Goal: Information Seeking & Learning: Understand process/instructions

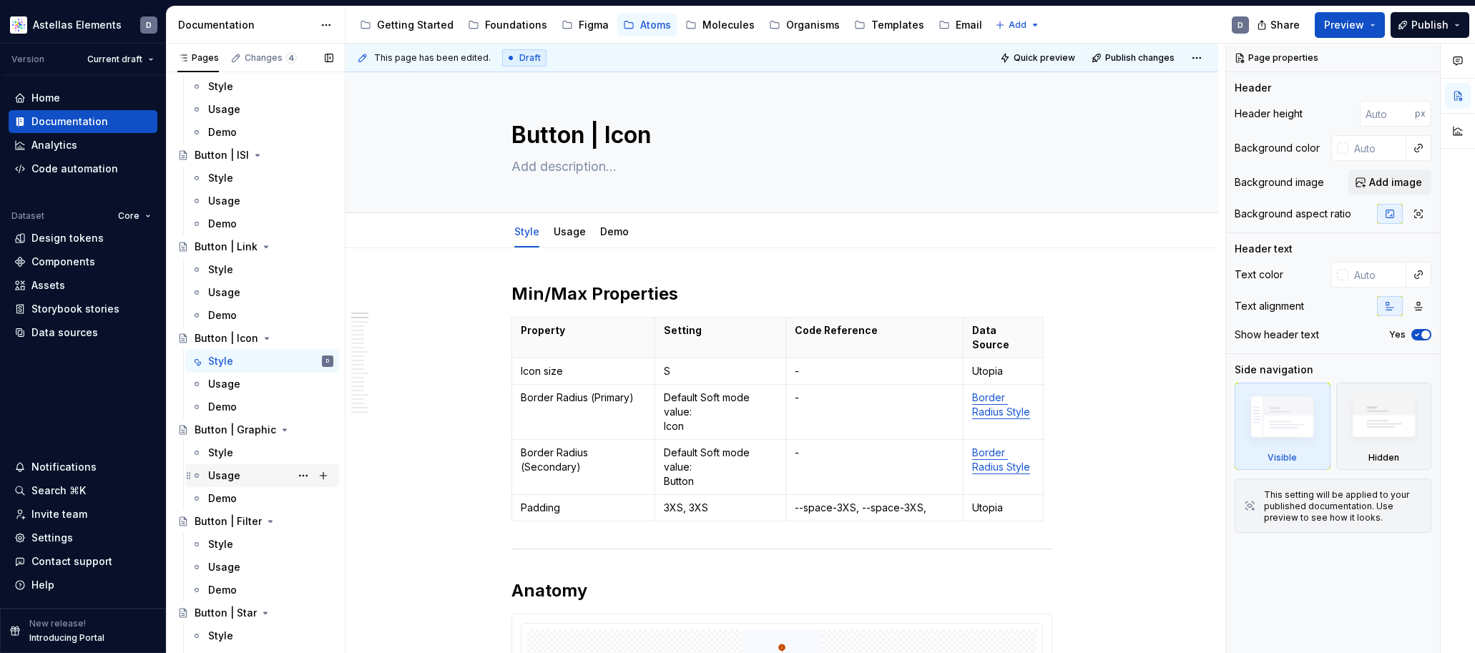
scroll to position [391, 0]
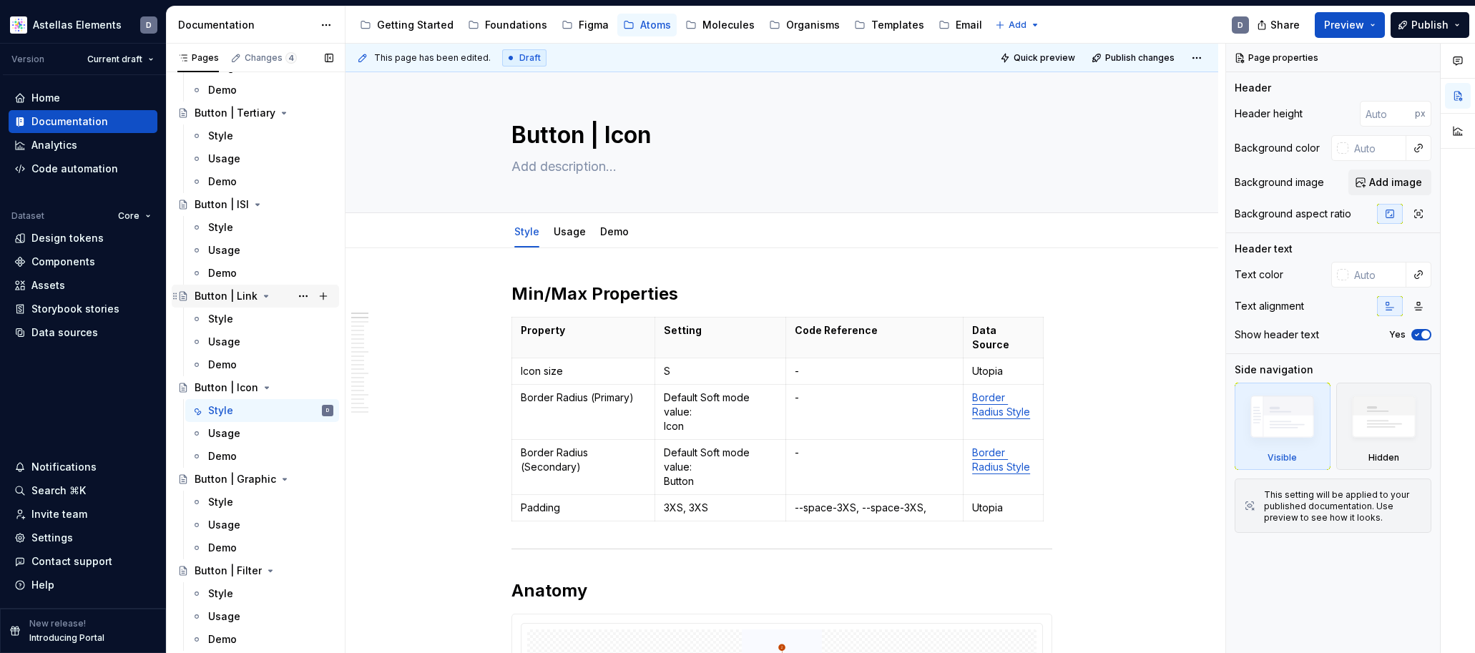
click at [230, 302] on div "Button | Link" at bounding box center [226, 296] width 63 height 14
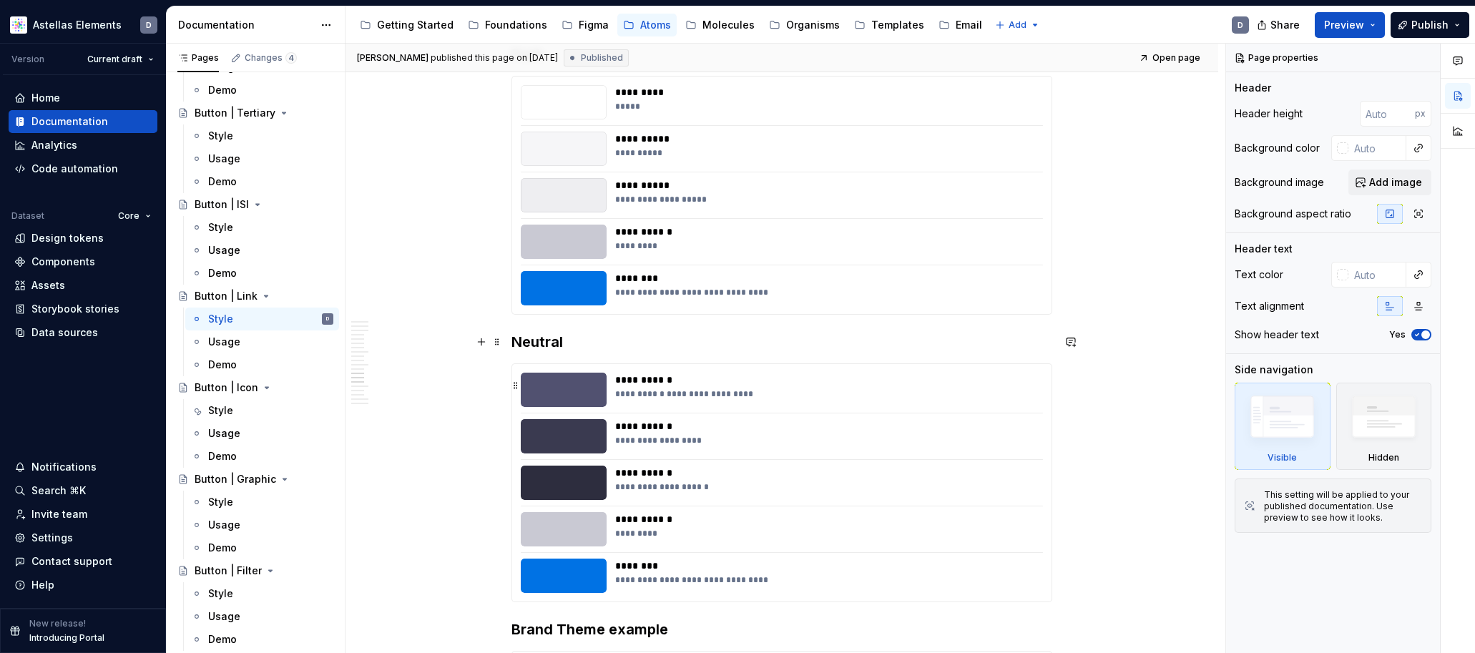
scroll to position [3895, 0]
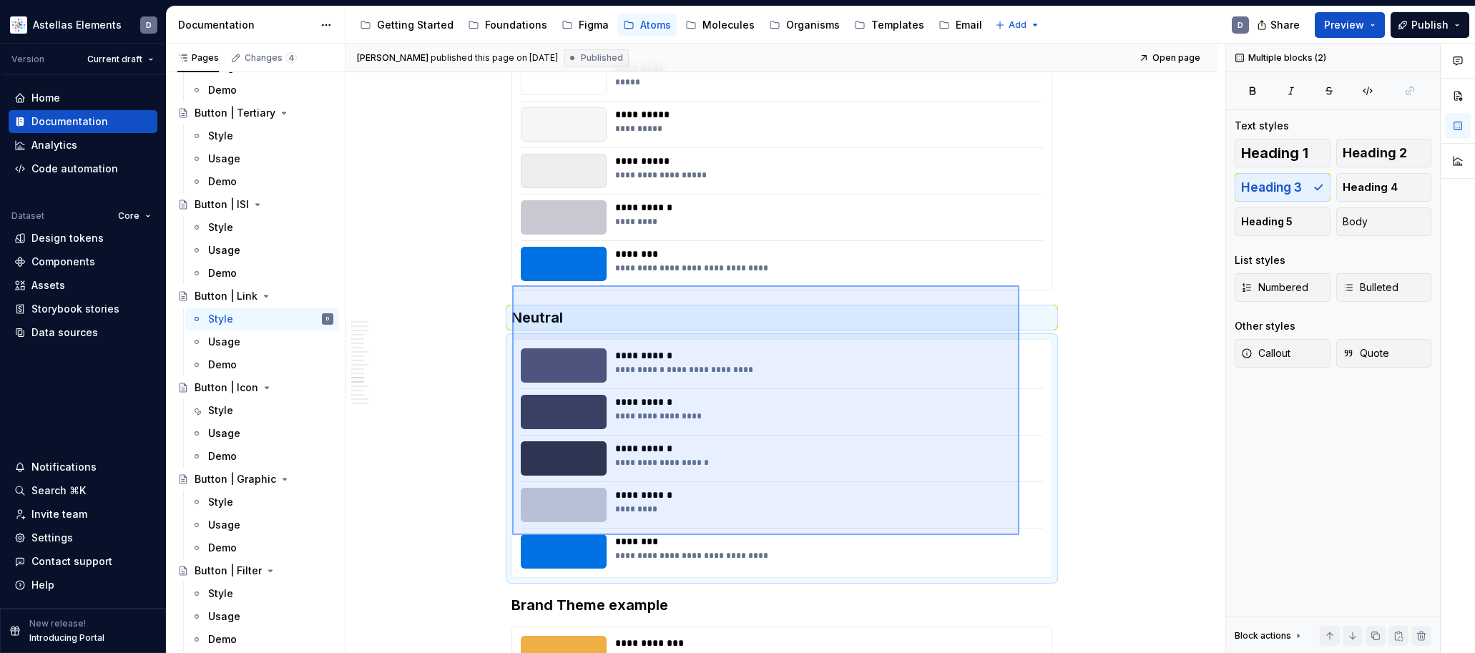
drag, startPoint x: 512, startPoint y: 285, endPoint x: 1022, endPoint y: 534, distance: 567.3
click at [1021, 534] on div "[PERSON_NAME] published this page on [DATE] Published Open page Button | Link E…" at bounding box center [786, 349] width 880 height 610
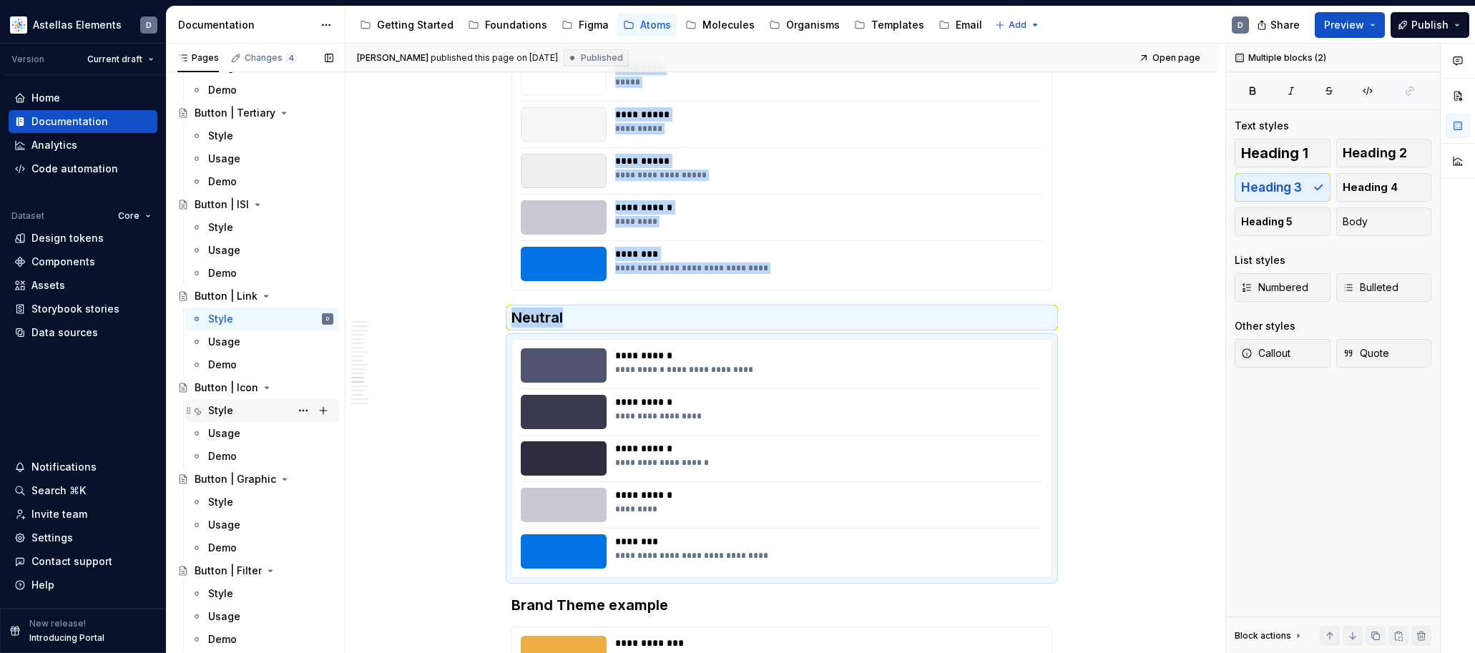
click at [240, 419] on div "Style" at bounding box center [270, 411] width 125 height 20
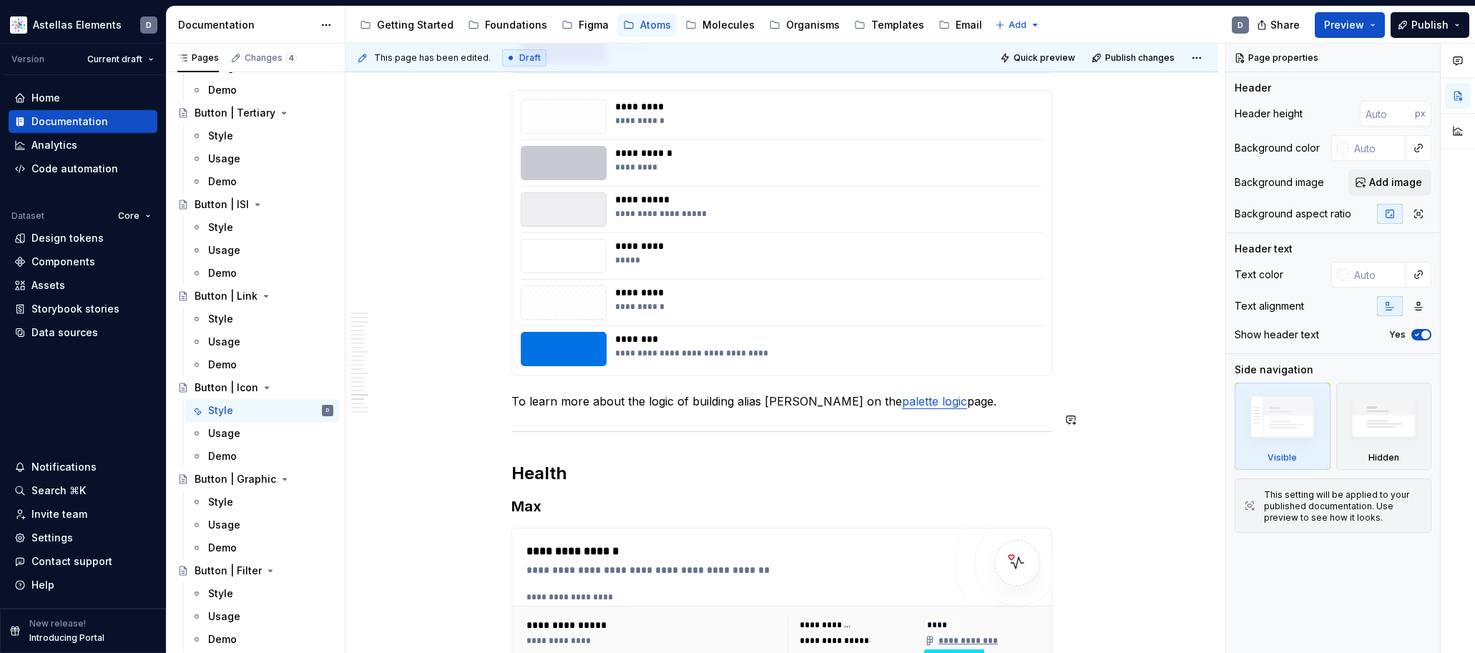
scroll to position [10512, 0]
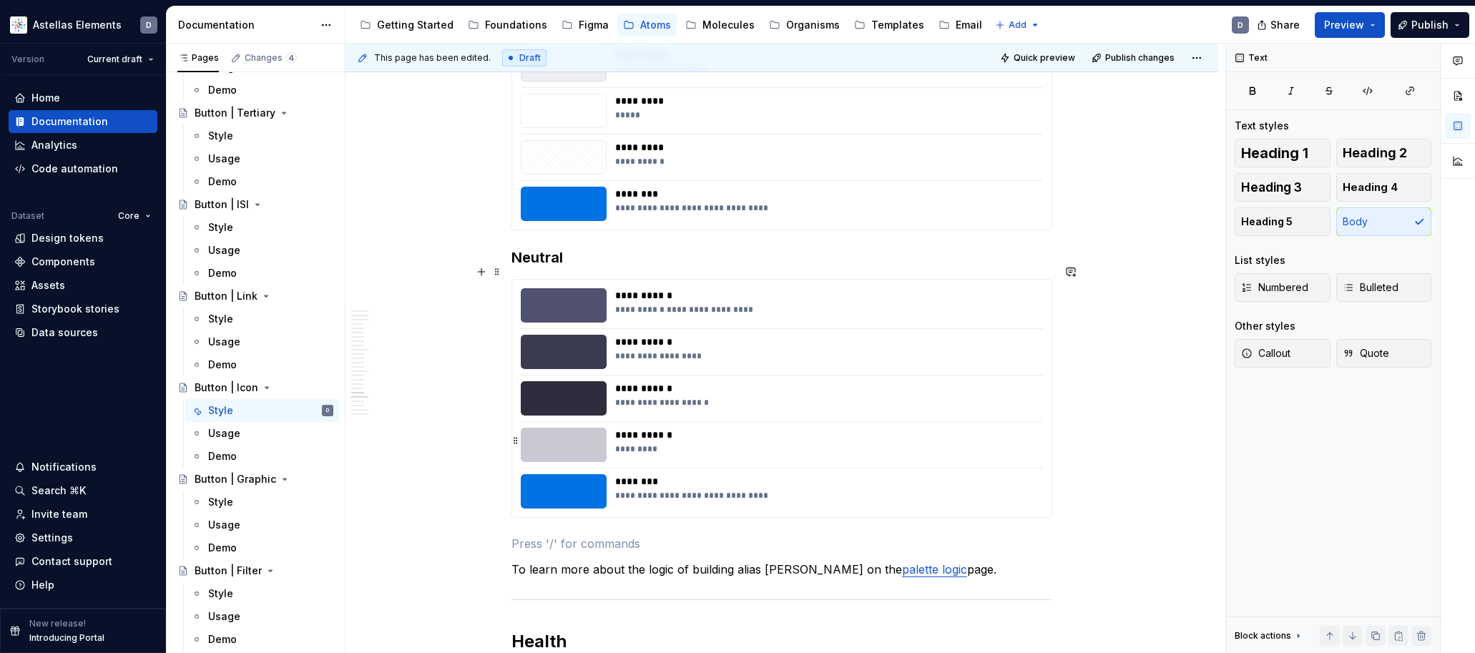
scroll to position [10654, 0]
click at [741, 306] on div "**********" at bounding box center [824, 311] width 419 height 11
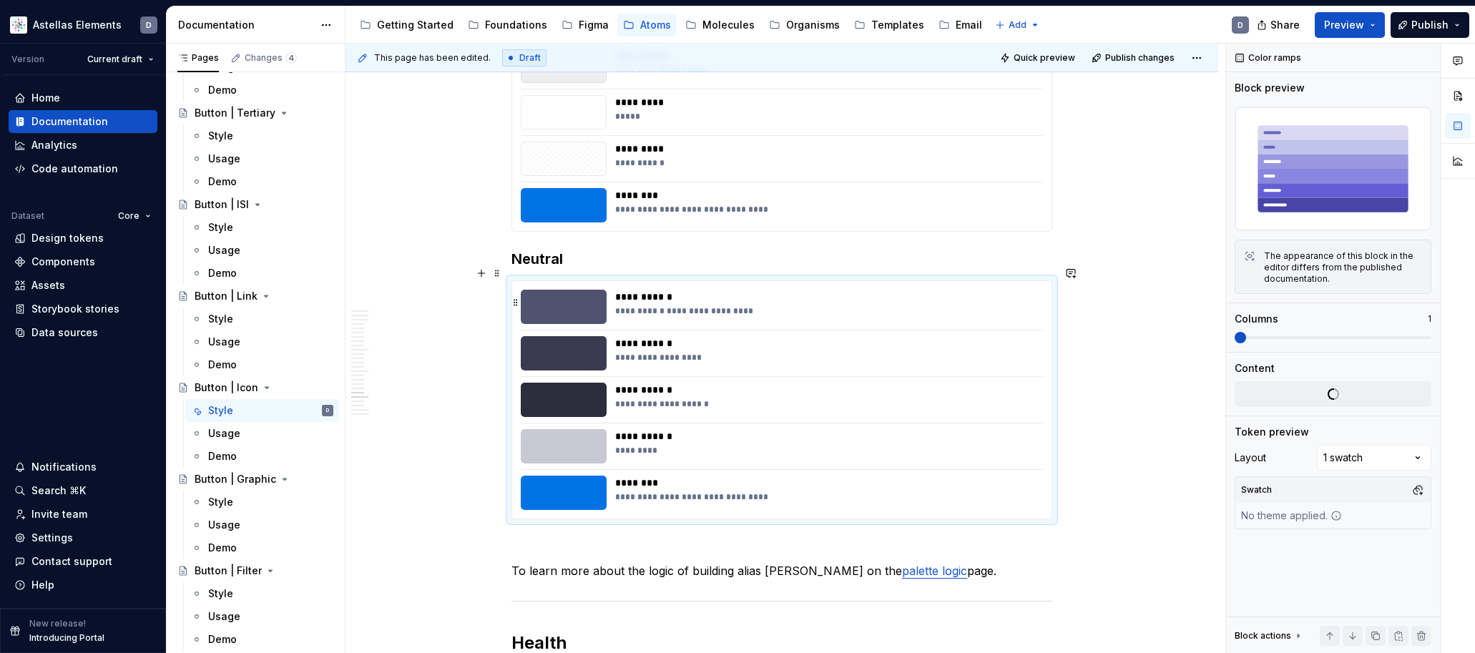
scroll to position [10651, 0]
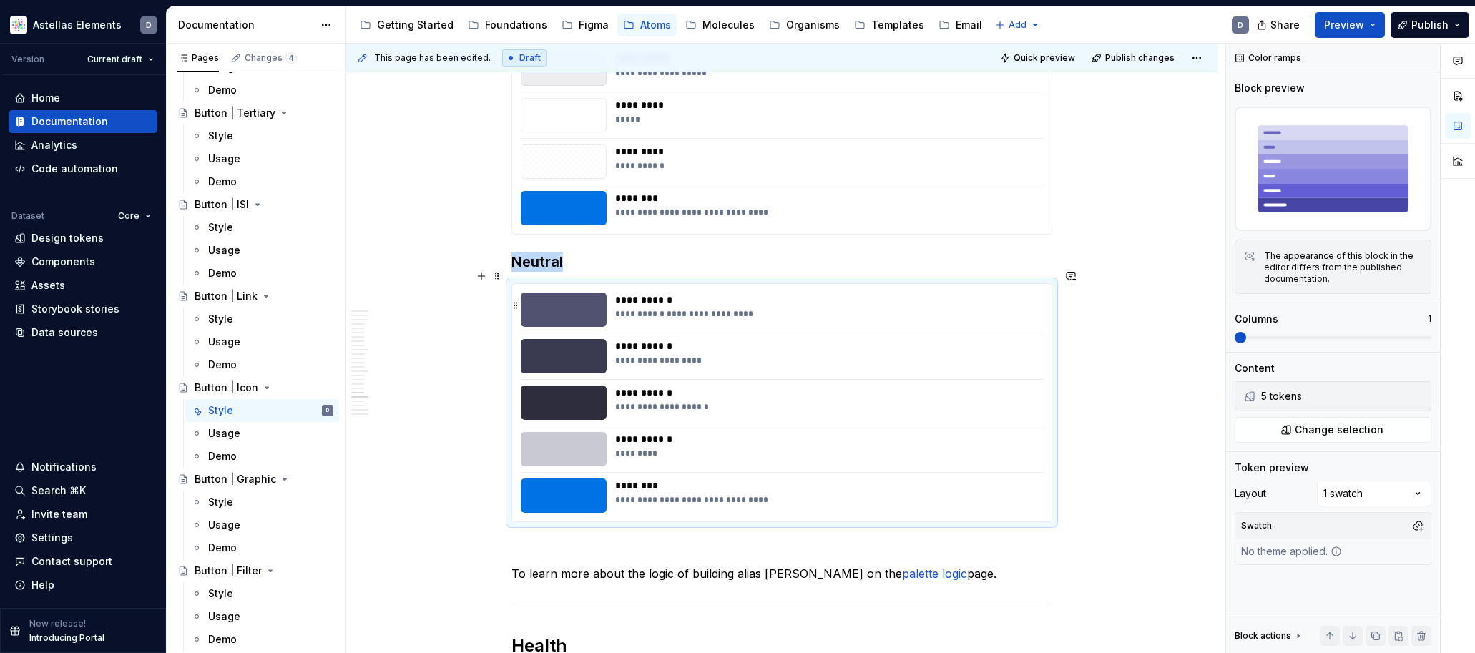
click at [719, 308] on div "**********" at bounding box center [824, 313] width 419 height 11
click at [1324, 433] on span "Change selection" at bounding box center [1339, 430] width 89 height 14
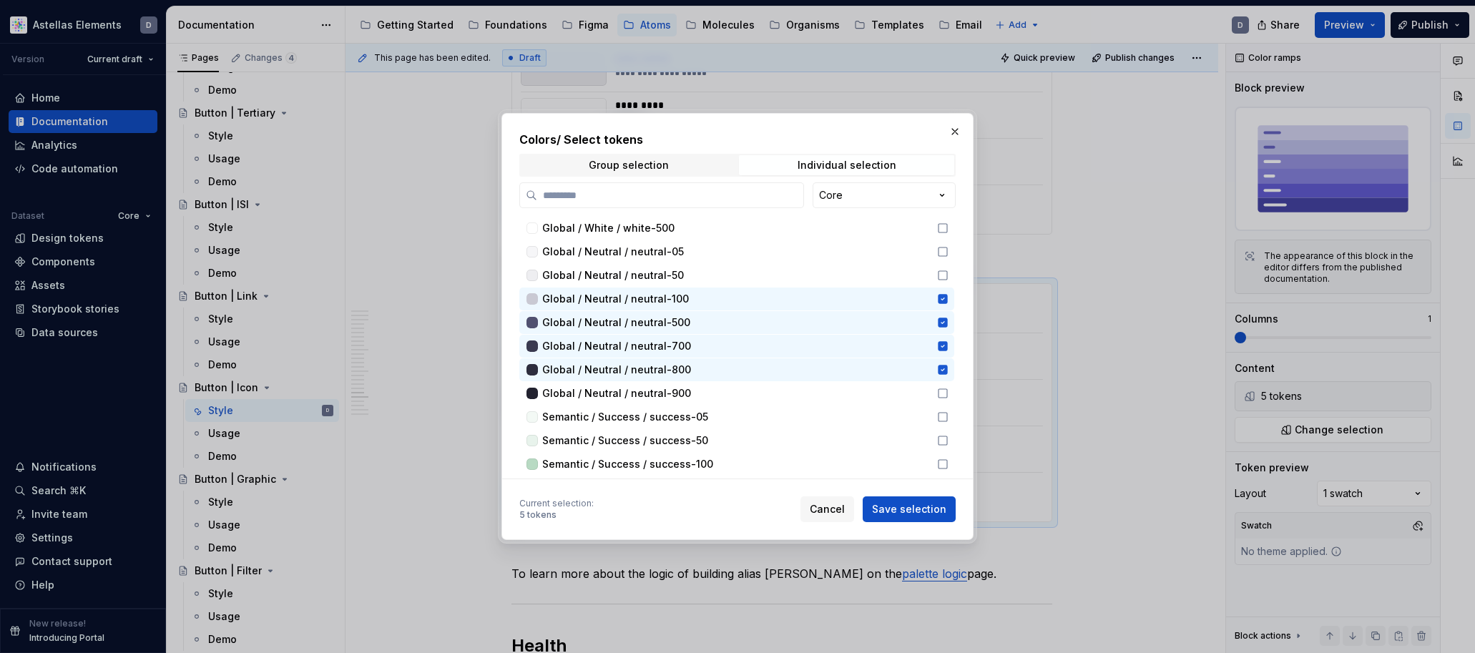
click at [957, 128] on button "button" at bounding box center [955, 132] width 20 height 20
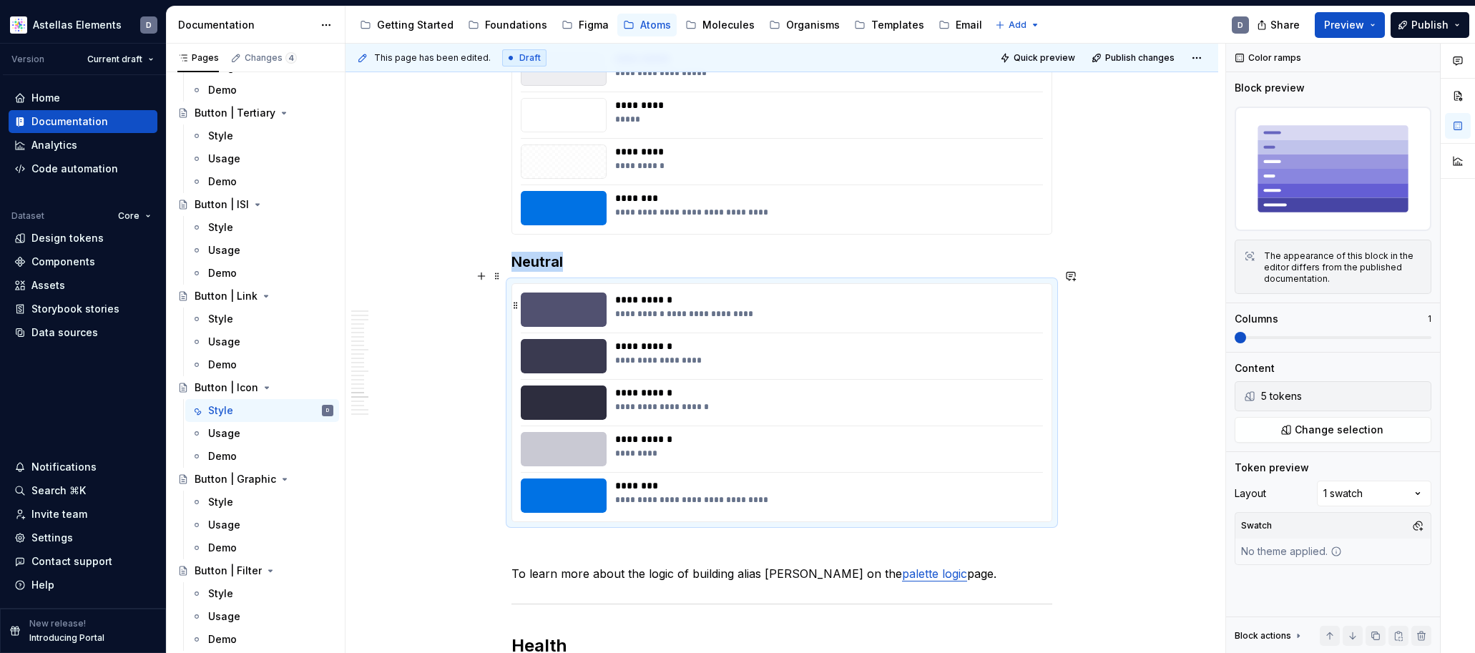
click at [657, 308] on div "**********" at bounding box center [824, 313] width 419 height 11
click at [517, 295] on button "button" at bounding box center [515, 305] width 11 height 20
click at [673, 308] on div "**********" at bounding box center [824, 313] width 419 height 11
click at [683, 308] on div "**********" at bounding box center [824, 313] width 419 height 11
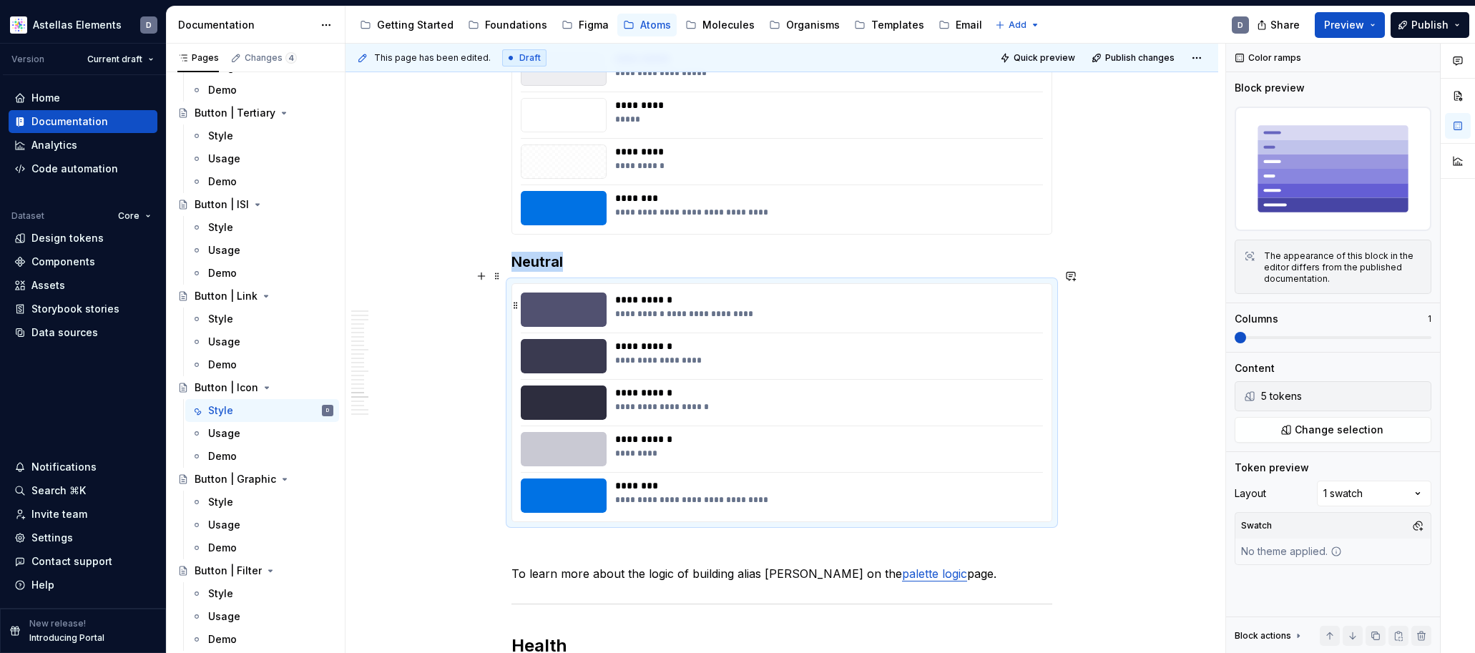
click at [683, 308] on div "**********" at bounding box center [824, 313] width 419 height 11
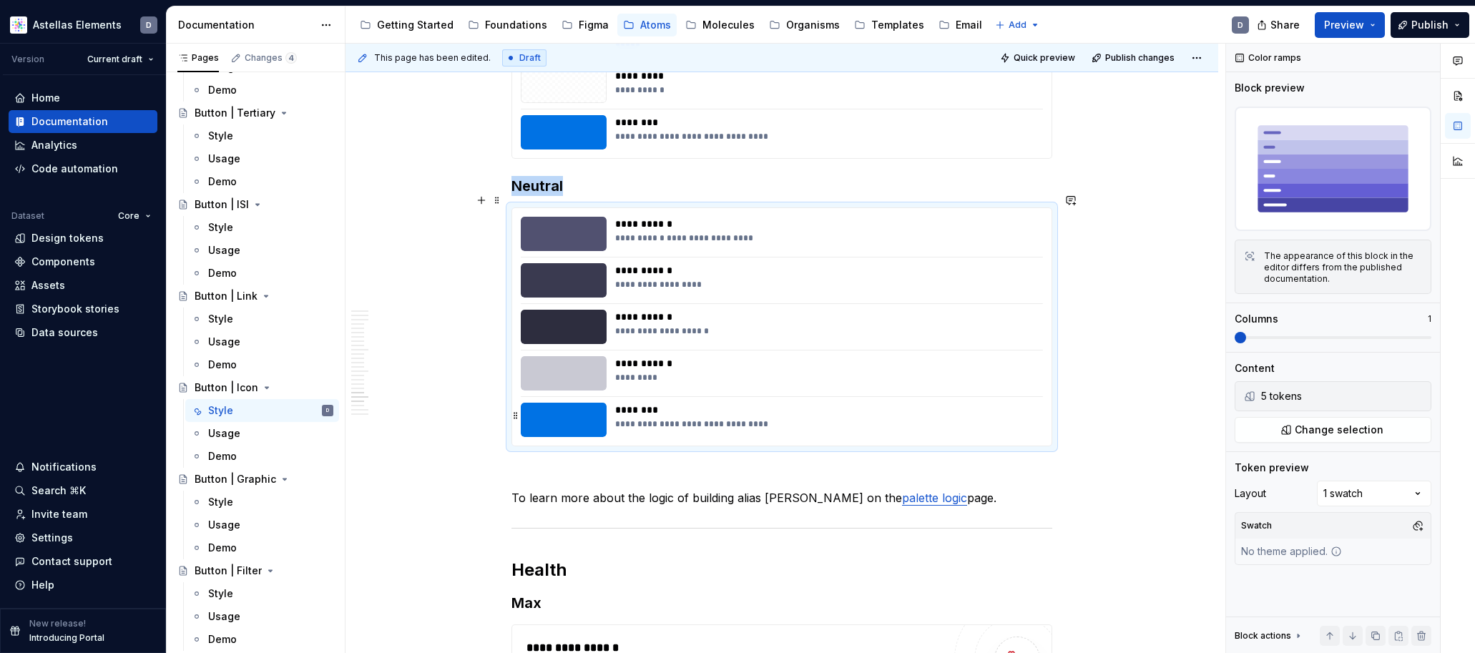
scroll to position [10729, 0]
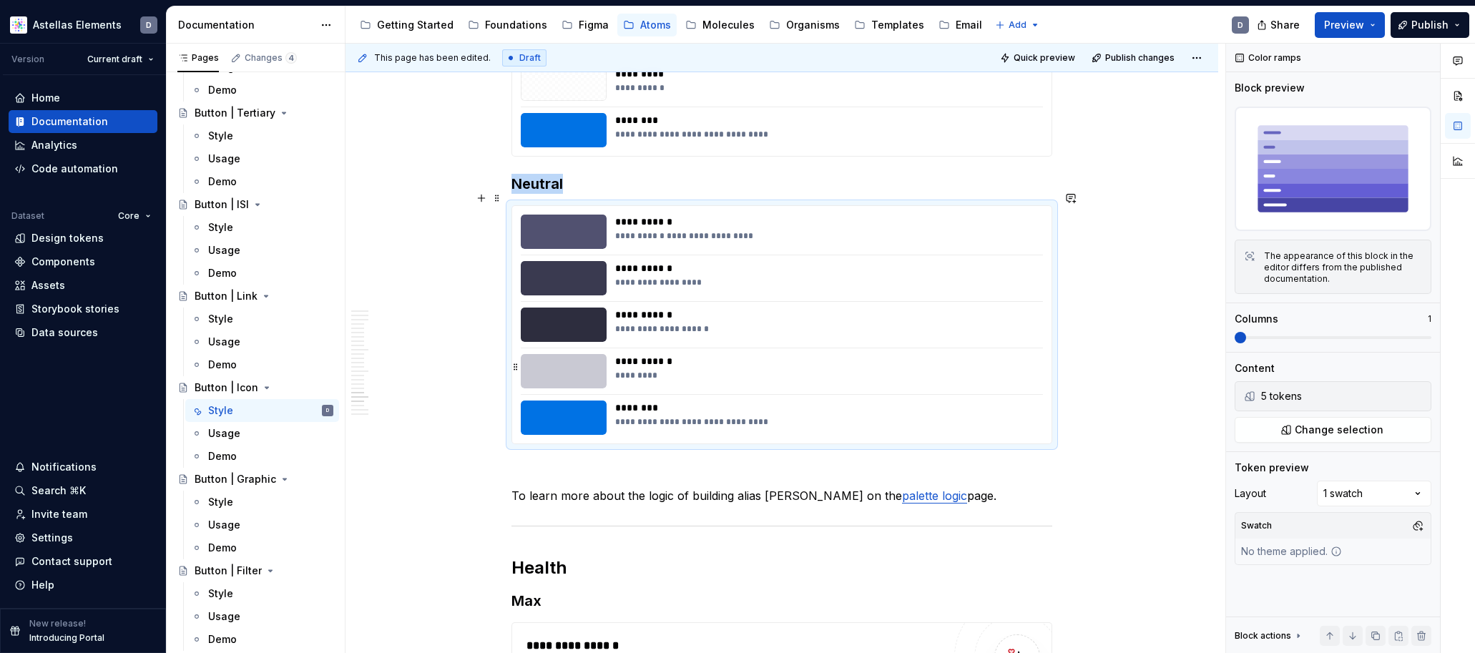
click at [688, 370] on div "*********" at bounding box center [824, 375] width 419 height 11
click at [1420, 495] on div "Comments Open comments No comments yet Select ‘Comment’ from the block context …" at bounding box center [1350, 349] width 249 height 610
click at [680, 230] on div "**********" at bounding box center [824, 235] width 419 height 11
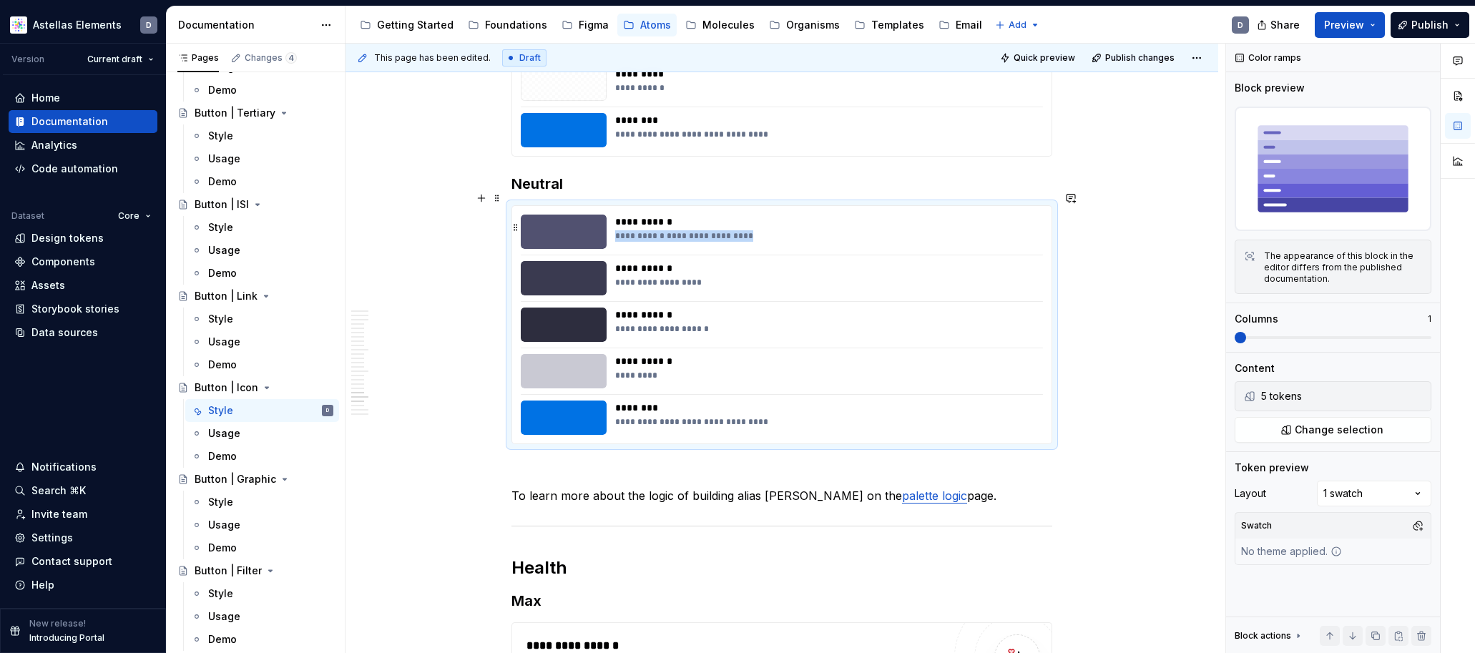
click at [680, 230] on div "**********" at bounding box center [824, 235] width 419 height 11
click at [519, 218] on button "button" at bounding box center [515, 228] width 11 height 20
click at [501, 198] on span at bounding box center [497, 198] width 11 height 20
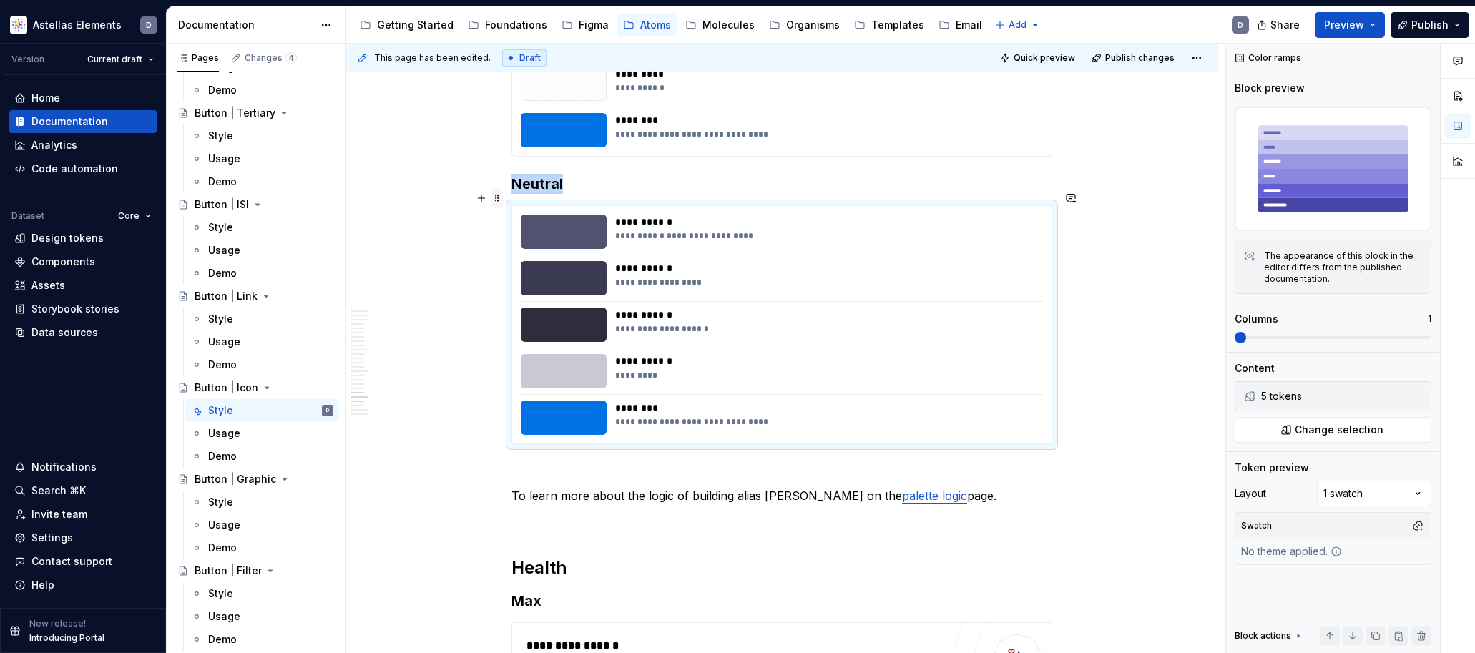
click at [501, 198] on span at bounding box center [497, 198] width 11 height 20
click at [519, 218] on button "button" at bounding box center [515, 228] width 11 height 20
click at [603, 216] on div at bounding box center [564, 232] width 86 height 34
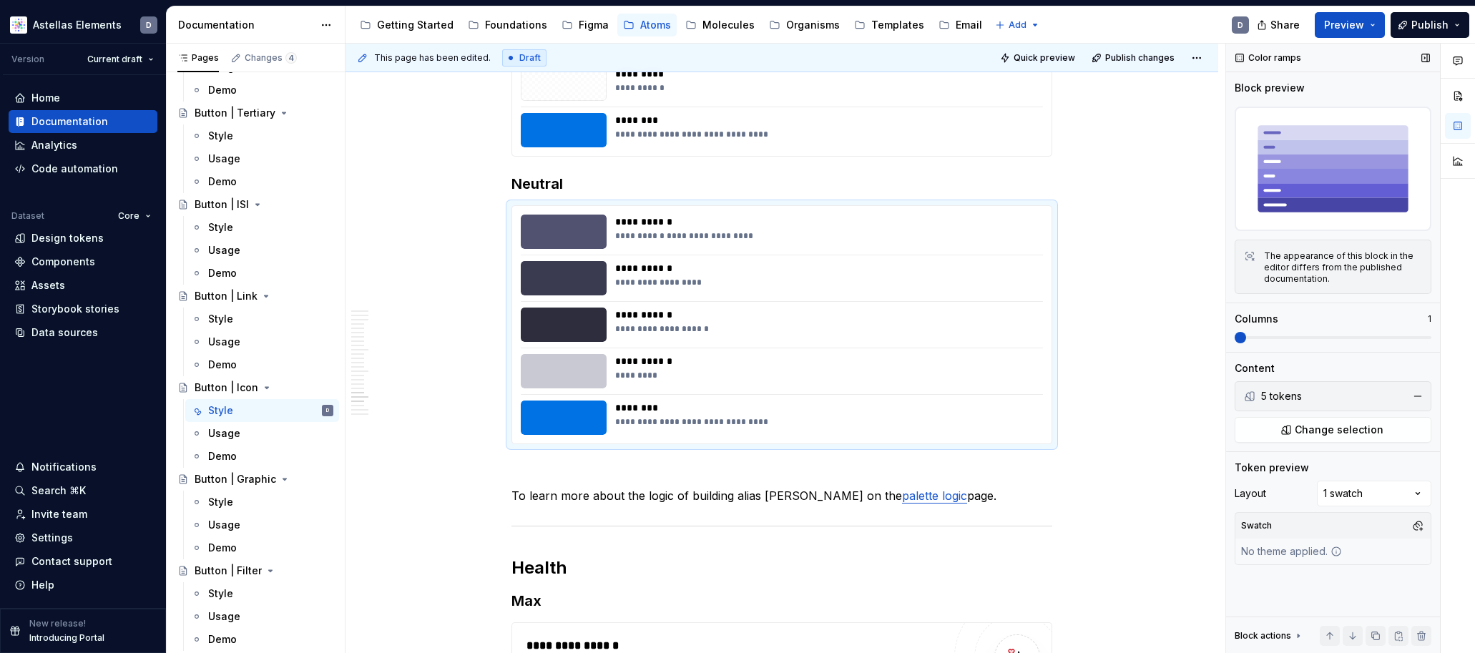
click at [1354, 170] on img at bounding box center [1333, 169] width 197 height 124
click at [1318, 430] on span "Change selection" at bounding box center [1339, 430] width 89 height 14
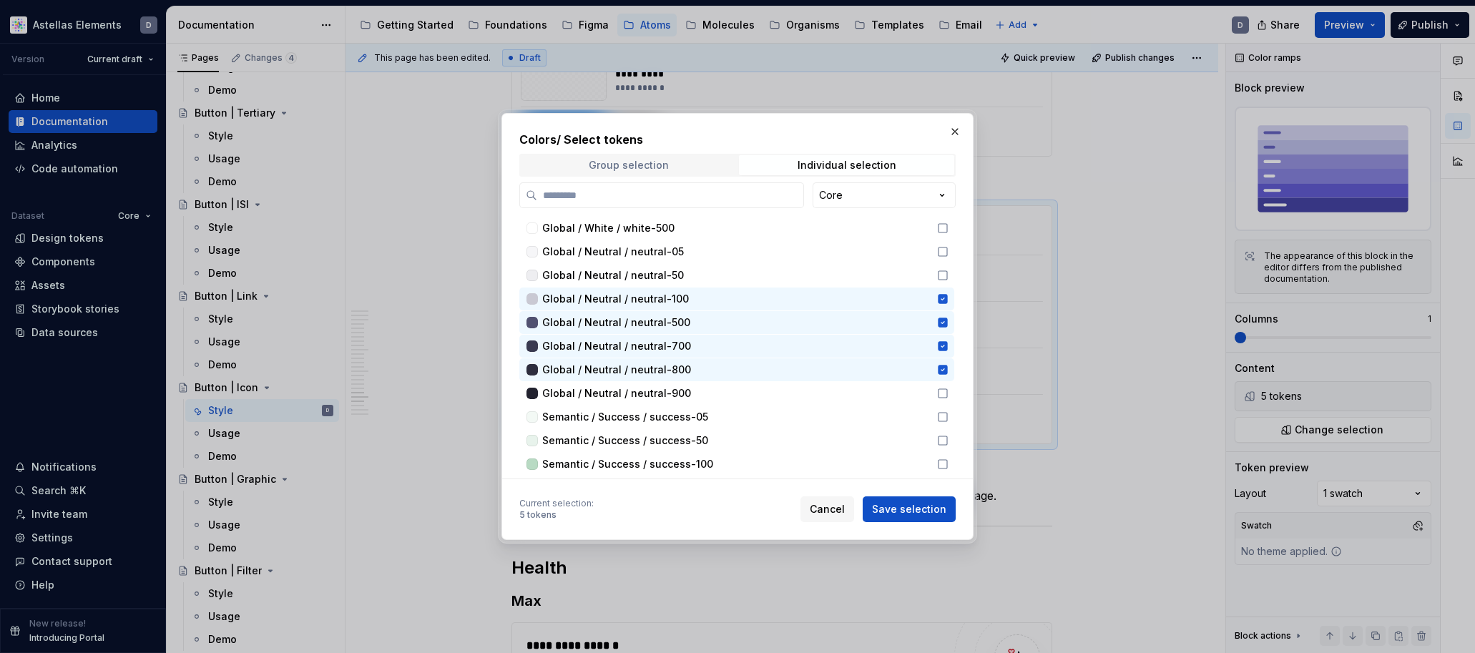
click at [668, 161] on span "Group selection" at bounding box center [628, 165] width 215 height 20
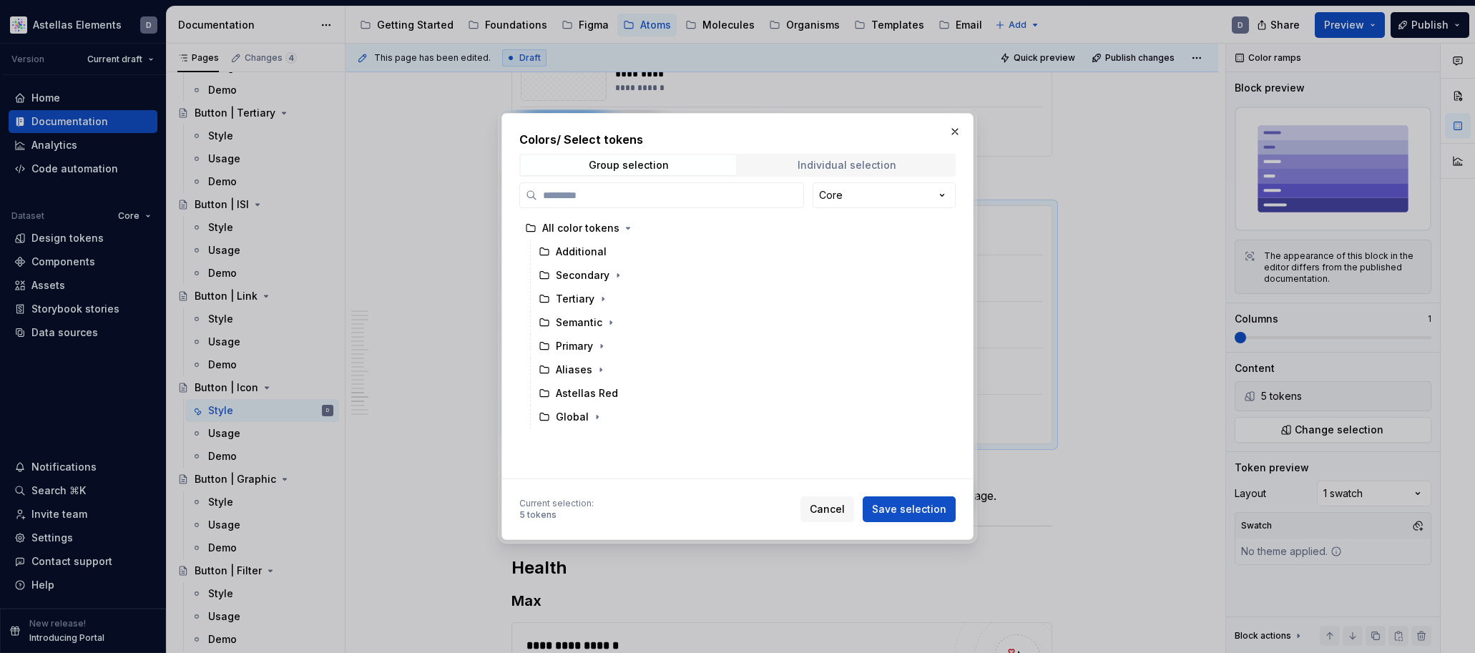
click at [836, 165] on div "Individual selection" at bounding box center [847, 165] width 99 height 11
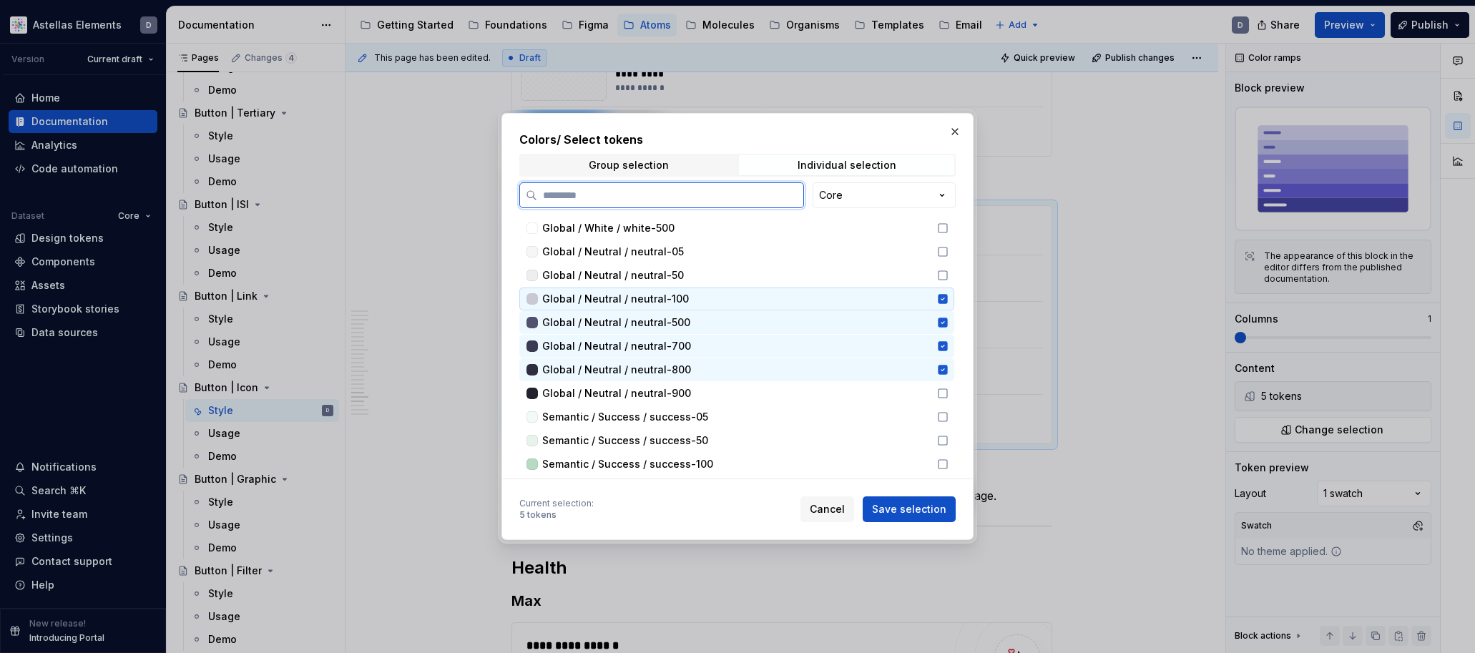
click at [947, 298] on icon at bounding box center [942, 299] width 9 height 9
click at [949, 300] on icon at bounding box center [942, 298] width 11 height 11
click at [947, 316] on div "Global / Neutral / neutral-500" at bounding box center [736, 322] width 435 height 23
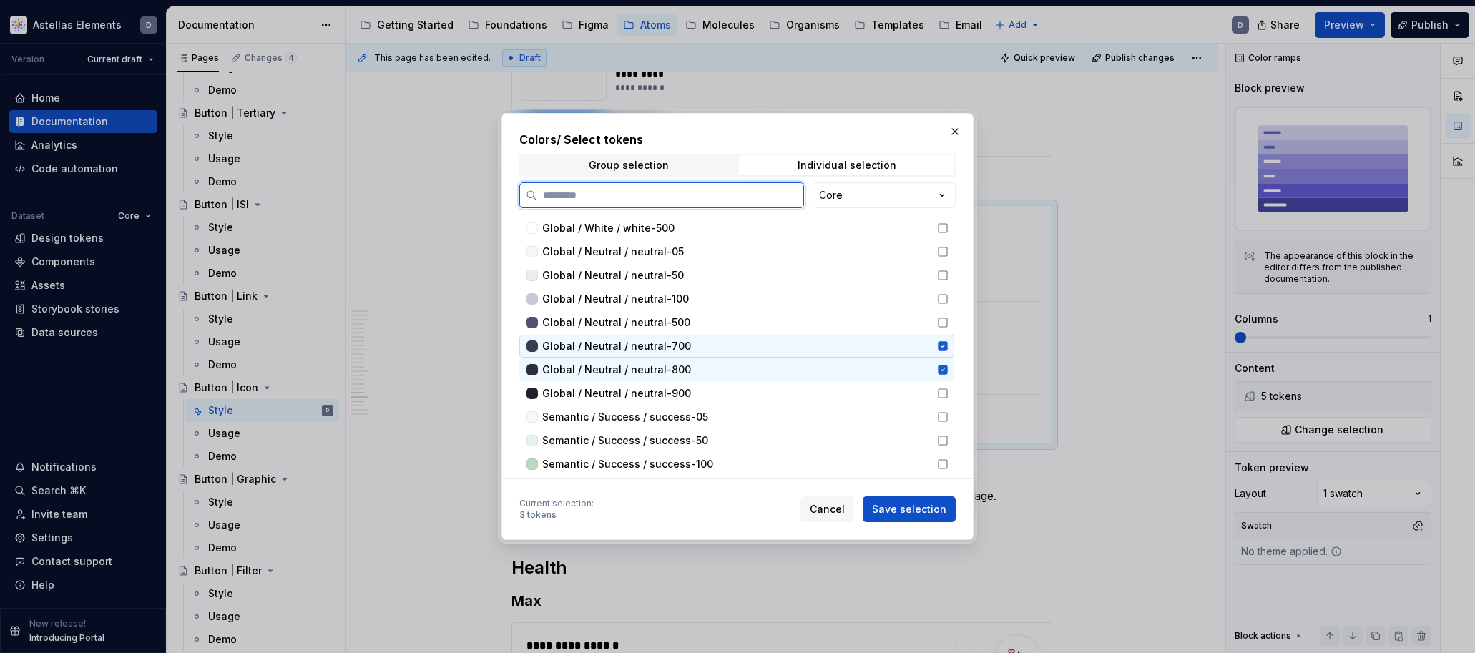
click at [946, 346] on icon at bounding box center [942, 346] width 9 height 9
click at [952, 379] on div "Global / Neutral / neutral-800" at bounding box center [736, 369] width 435 height 23
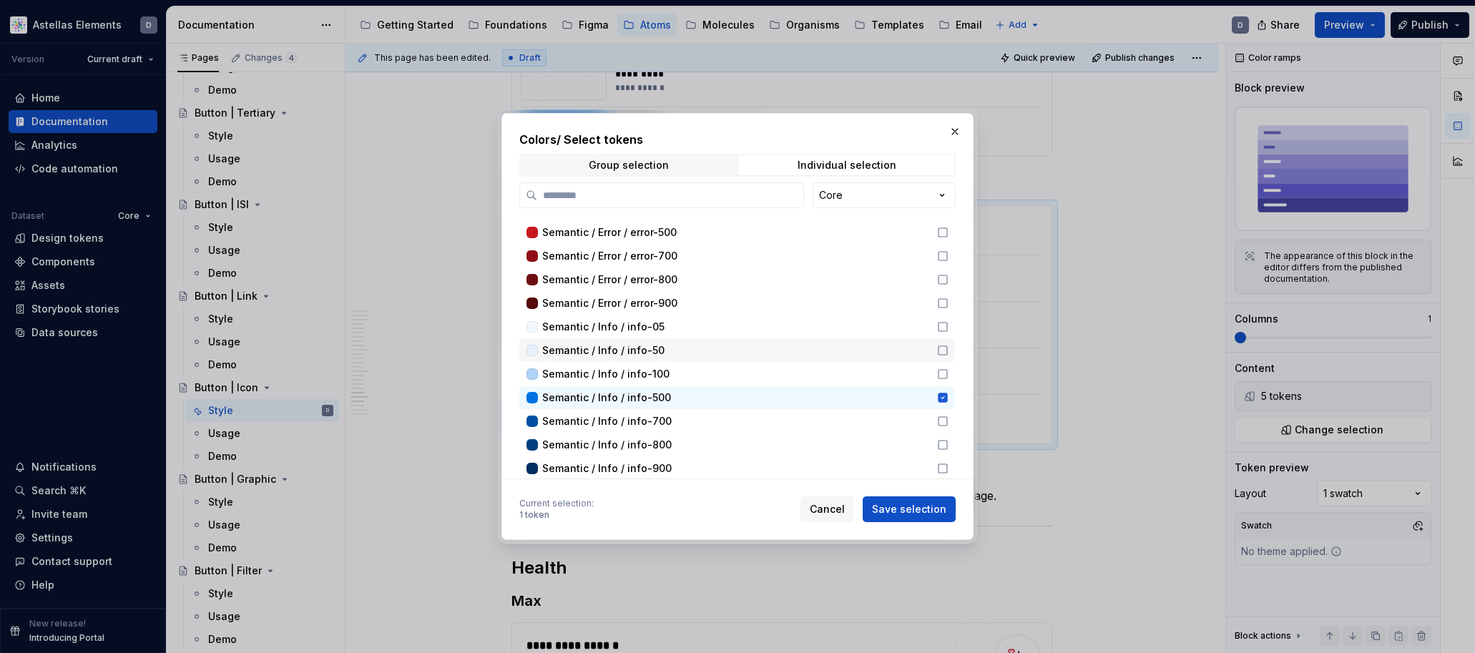
scroll to position [563, 0]
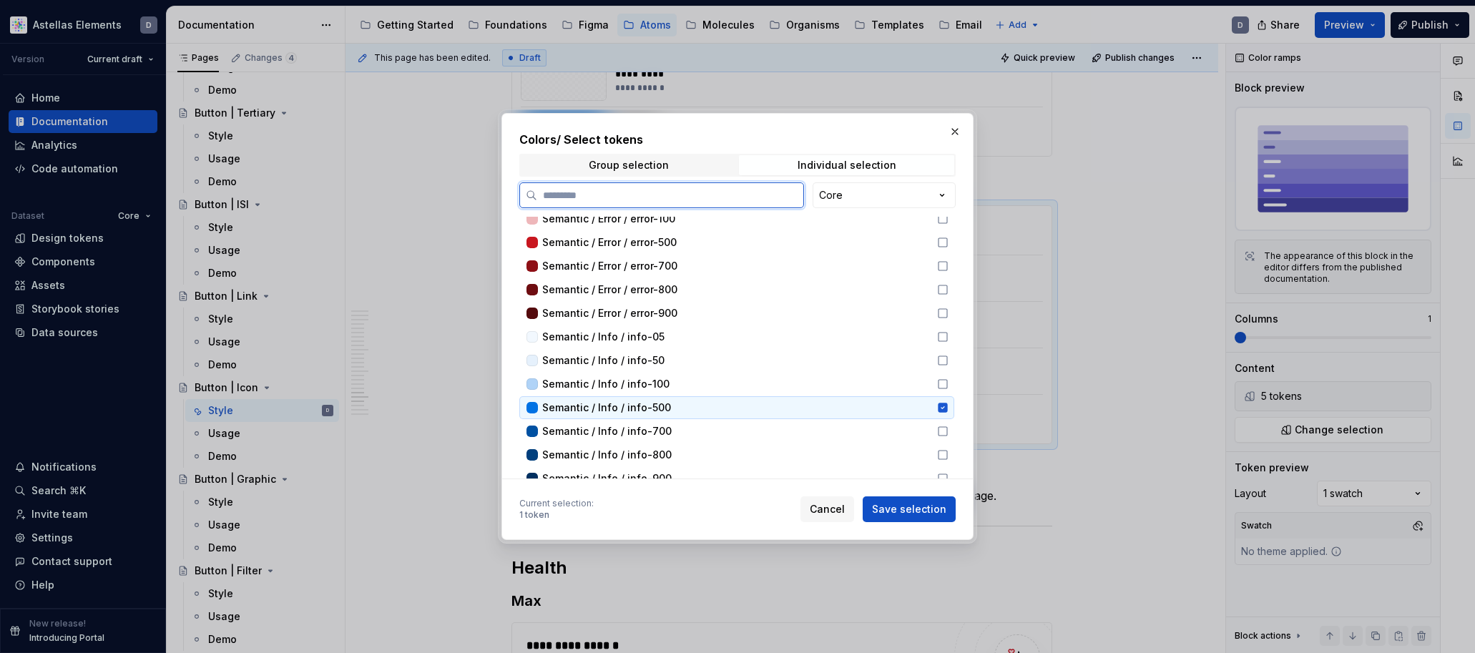
click at [947, 409] on icon at bounding box center [942, 408] width 9 height 9
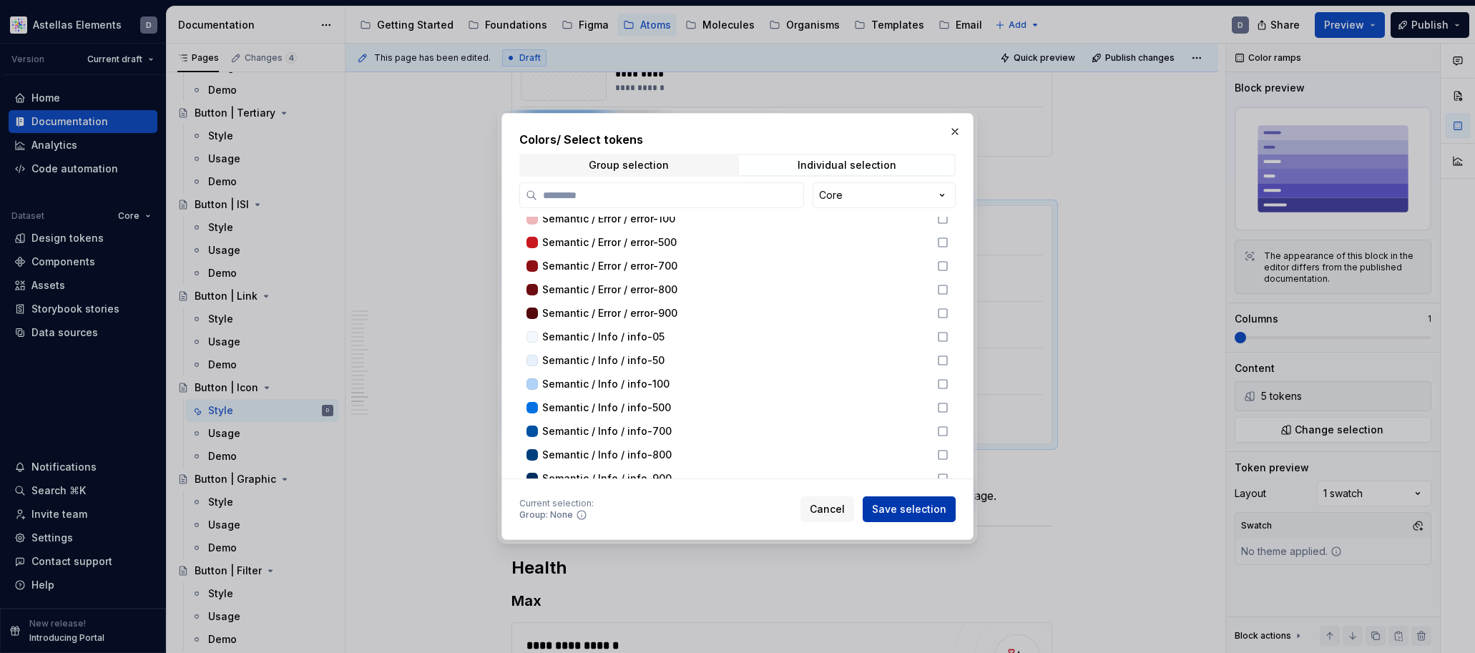
click at [942, 508] on span "Save selection" at bounding box center [909, 509] width 74 height 14
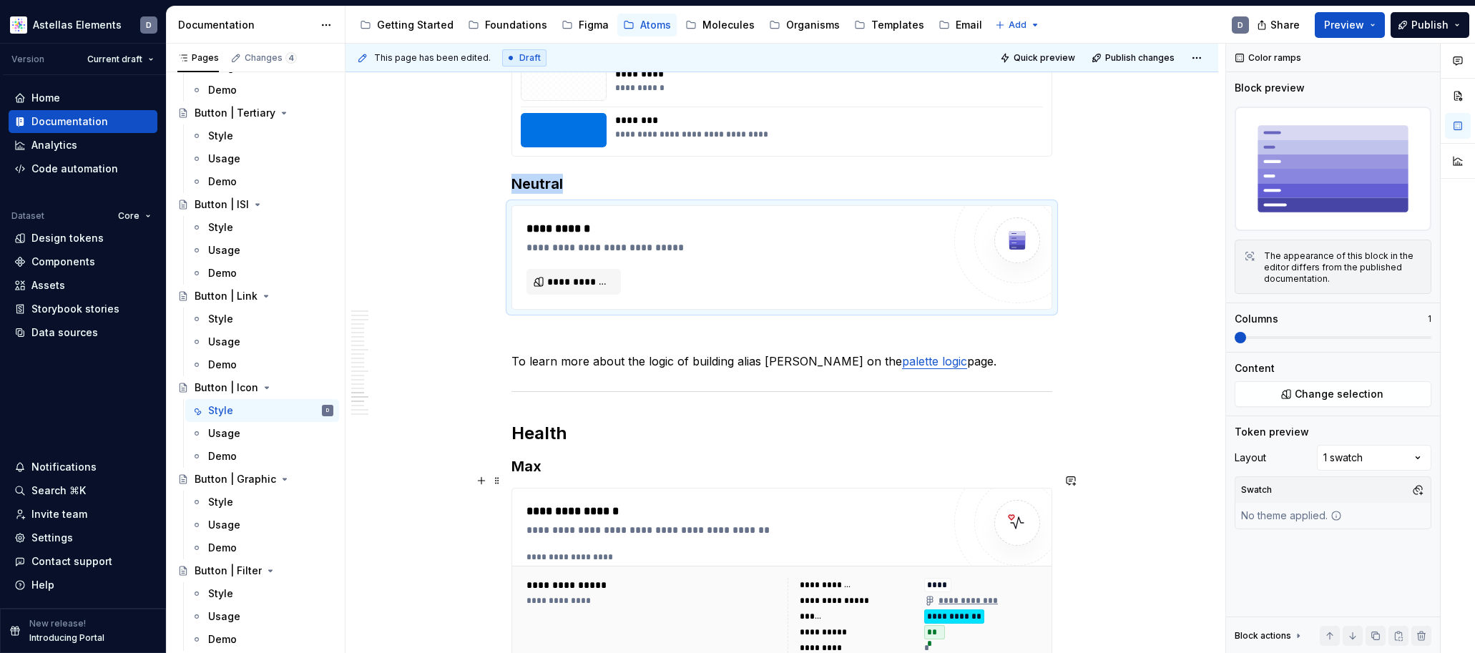
type textarea "*"
click at [1336, 396] on span "Change selection" at bounding box center [1339, 394] width 89 height 14
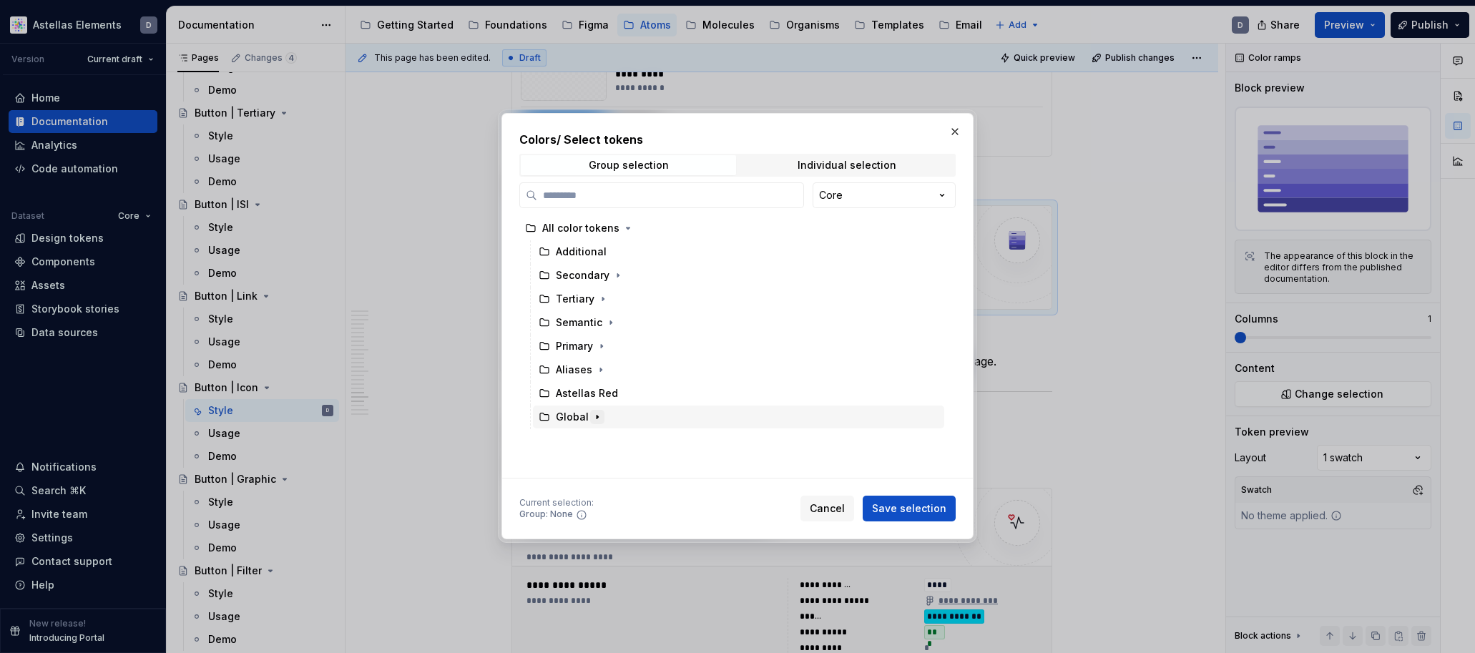
click at [593, 416] on icon "button" at bounding box center [597, 416] width 11 height 11
click at [555, 466] on icon at bounding box center [557, 464] width 11 height 11
click at [812, 172] on span "Individual selection" at bounding box center [846, 165] width 215 height 20
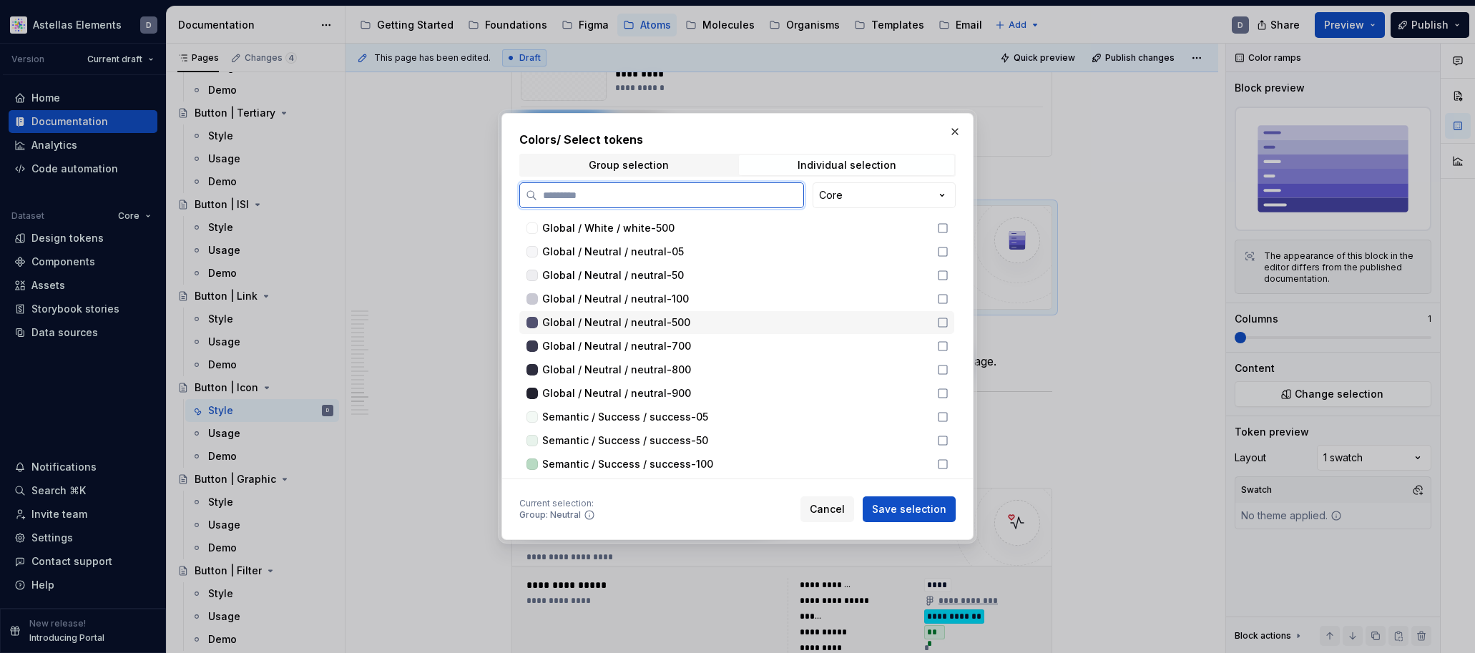
click at [949, 325] on icon at bounding box center [942, 322] width 11 height 11
click at [949, 346] on icon at bounding box center [942, 346] width 11 height 11
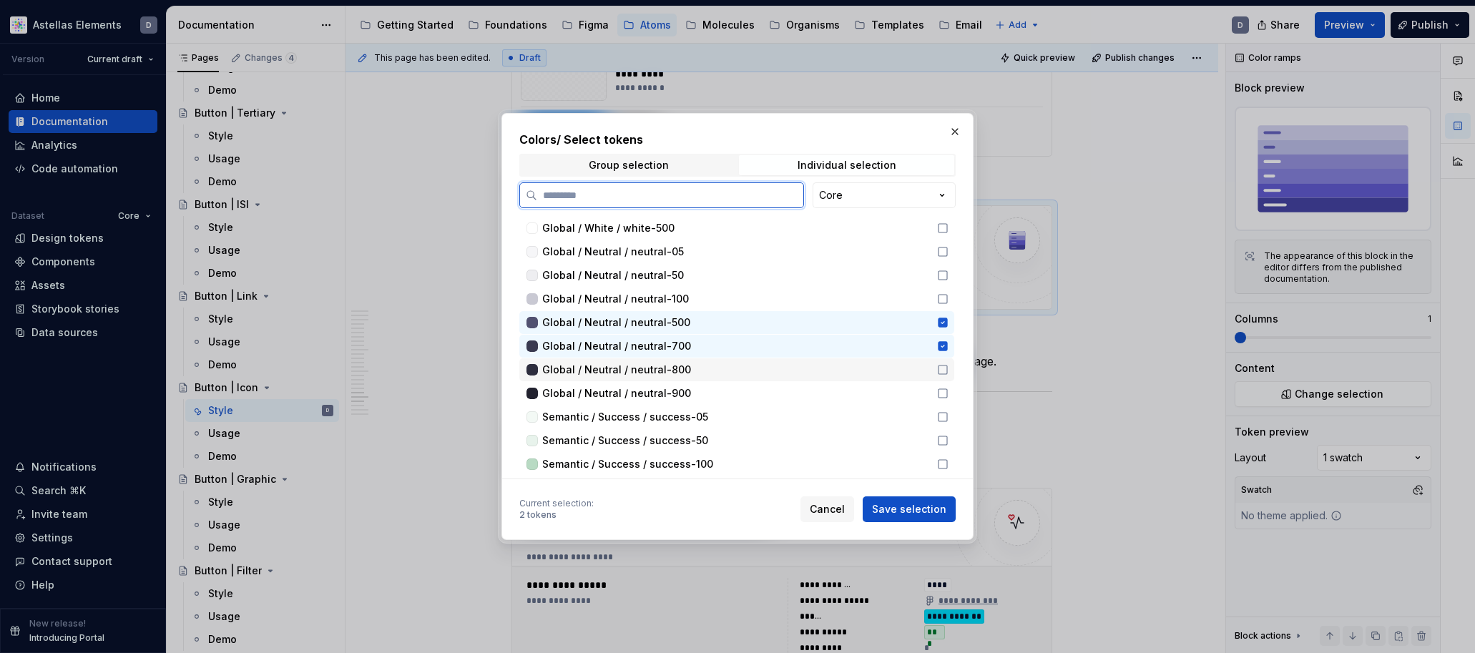
click at [948, 371] on icon at bounding box center [942, 369] width 11 height 11
click at [947, 296] on icon at bounding box center [943, 299] width 9 height 9
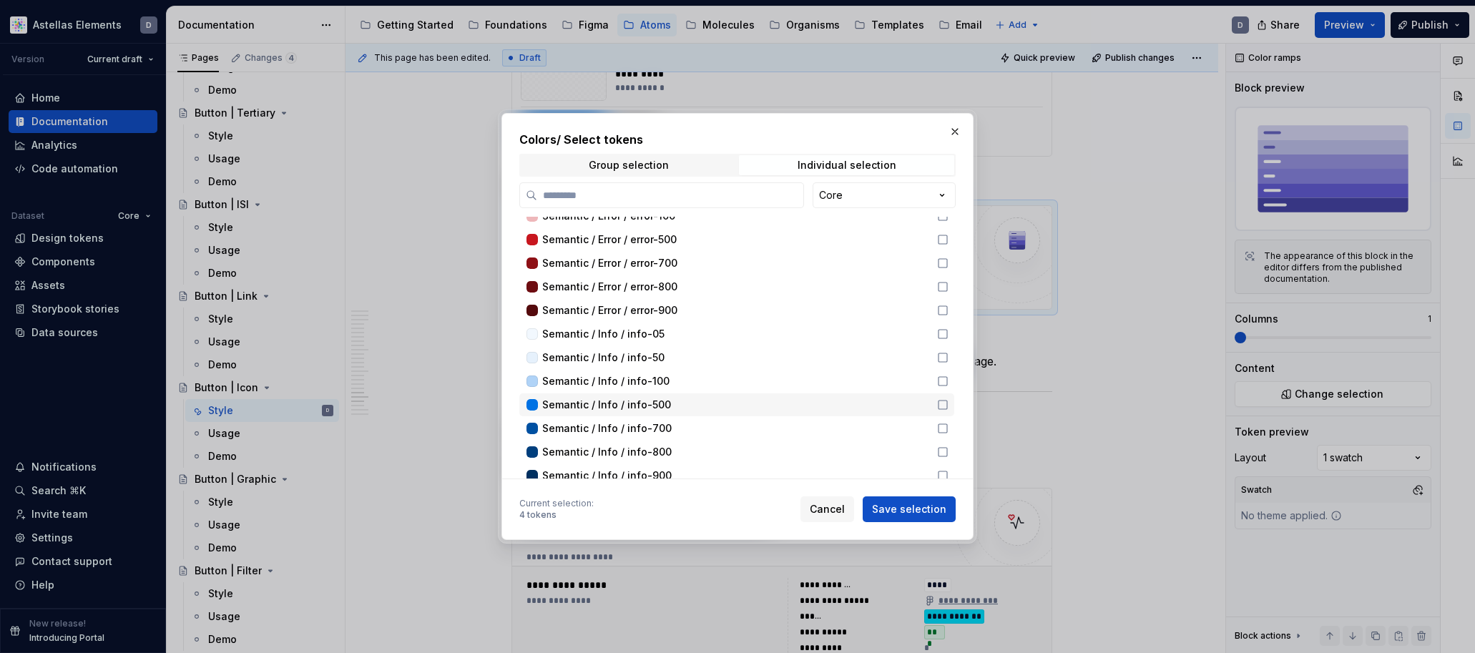
scroll to position [569, 0]
drag, startPoint x: 952, startPoint y: 404, endPoint x: 957, endPoint y: 427, distance: 24.1
click at [949, 404] on icon at bounding box center [942, 403] width 11 height 11
click at [942, 509] on span "Save selection" at bounding box center [909, 509] width 74 height 14
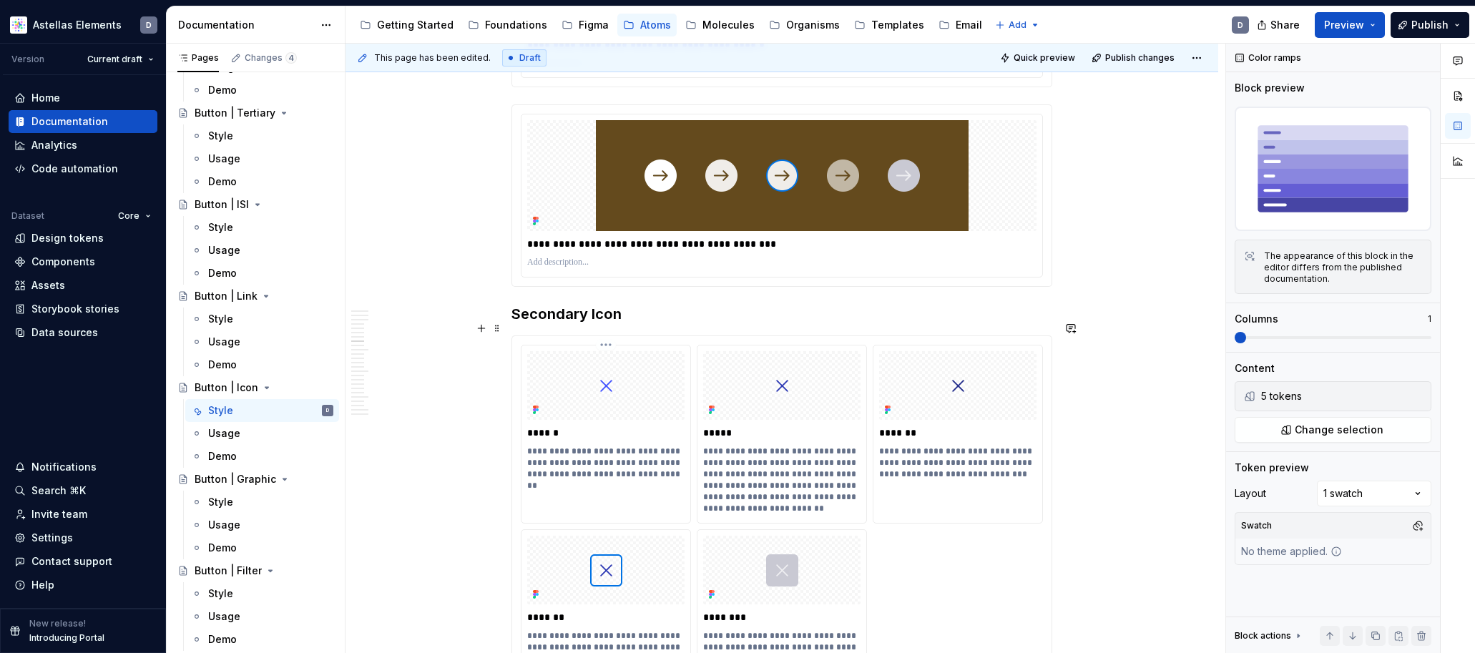
scroll to position [4641, 0]
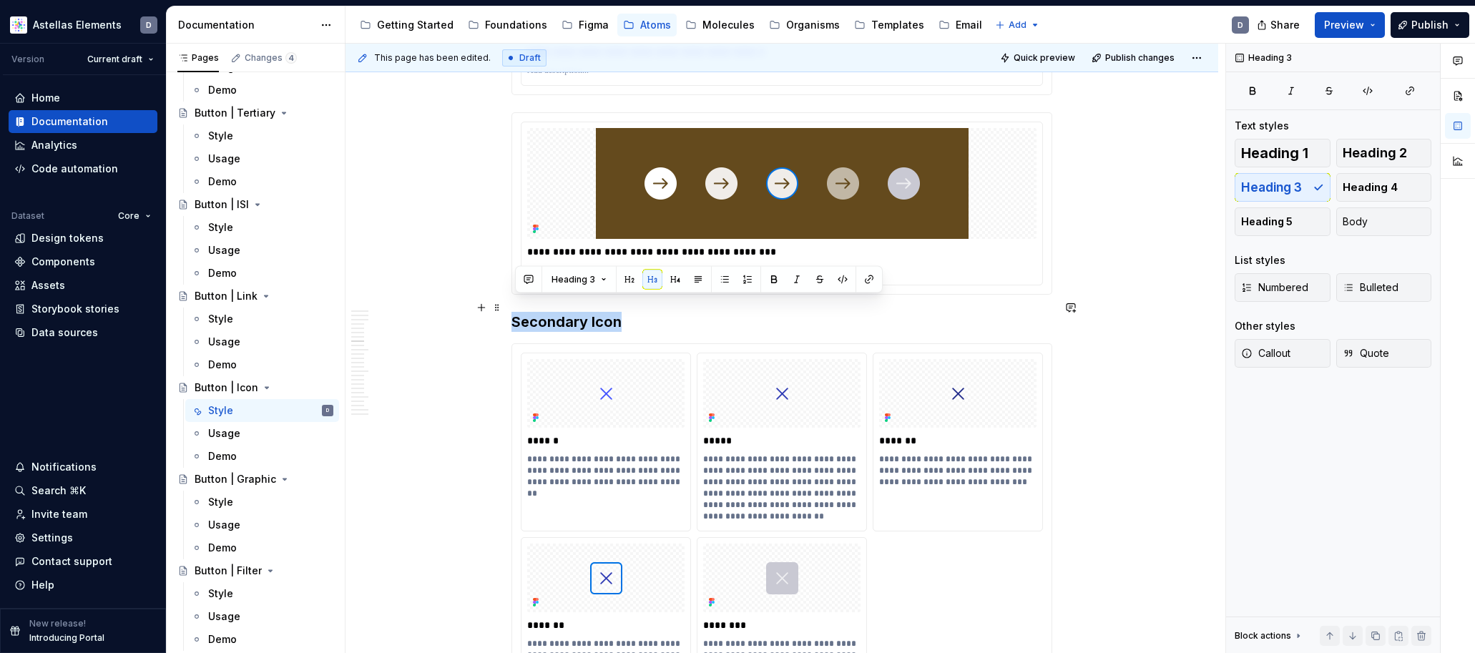
drag, startPoint x: 625, startPoint y: 306, endPoint x: 517, endPoint y: 300, distance: 107.4
click at [517, 312] on h3 "Secondary Icon" at bounding box center [782, 322] width 541 height 20
copy h3 "Secondary Icon"
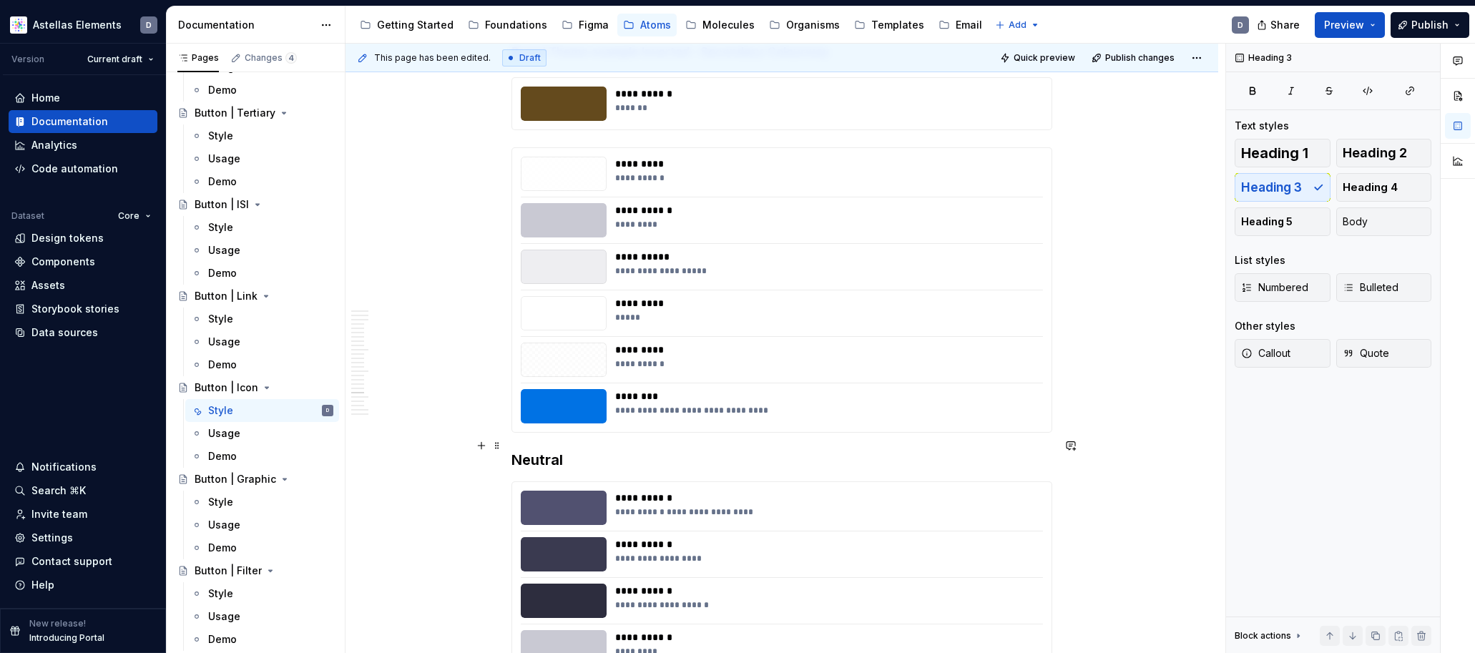
click at [554, 450] on h3 "Neutral" at bounding box center [782, 460] width 541 height 20
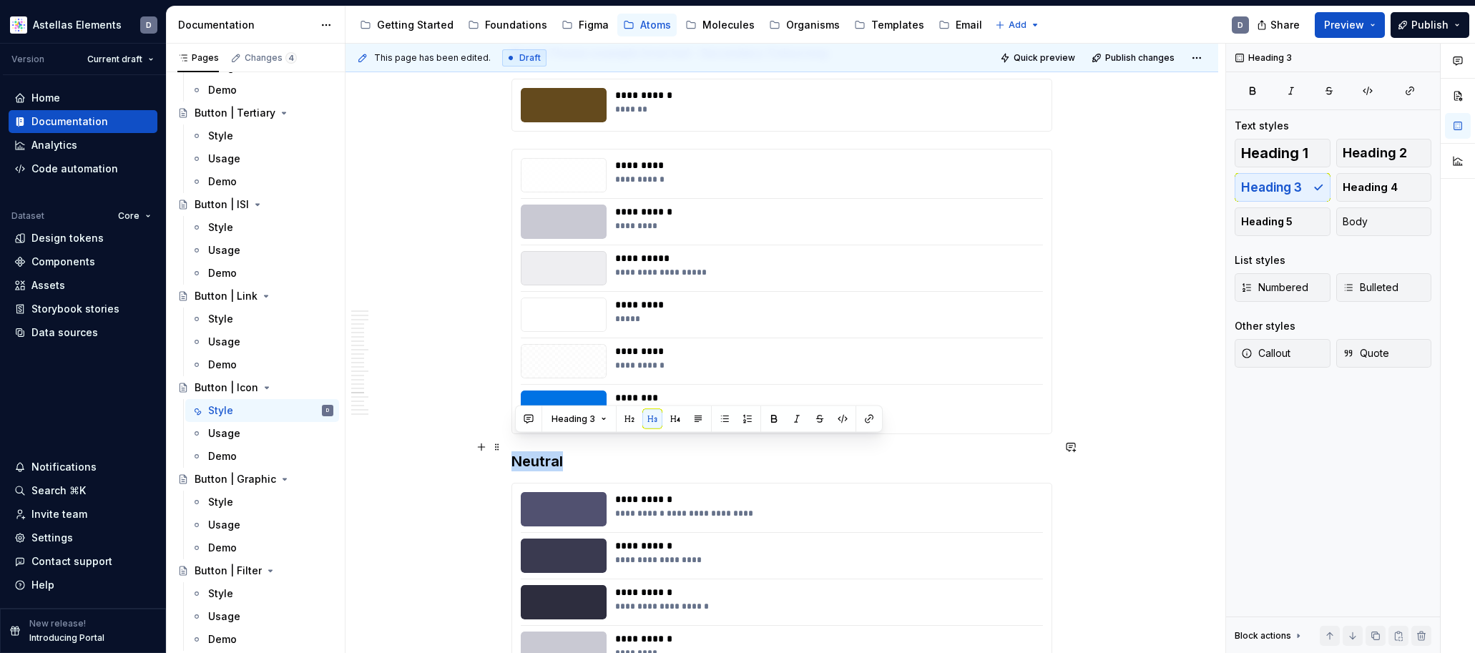
paste div
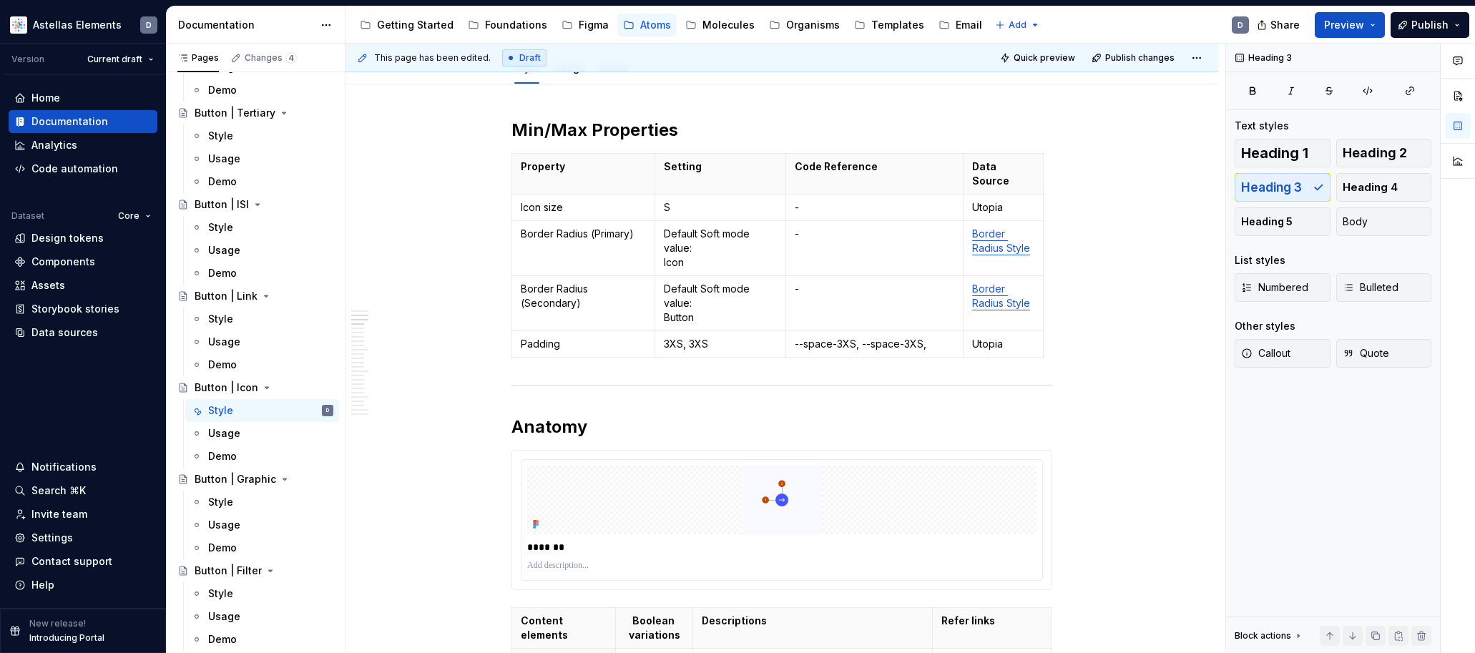
scroll to position [0, 0]
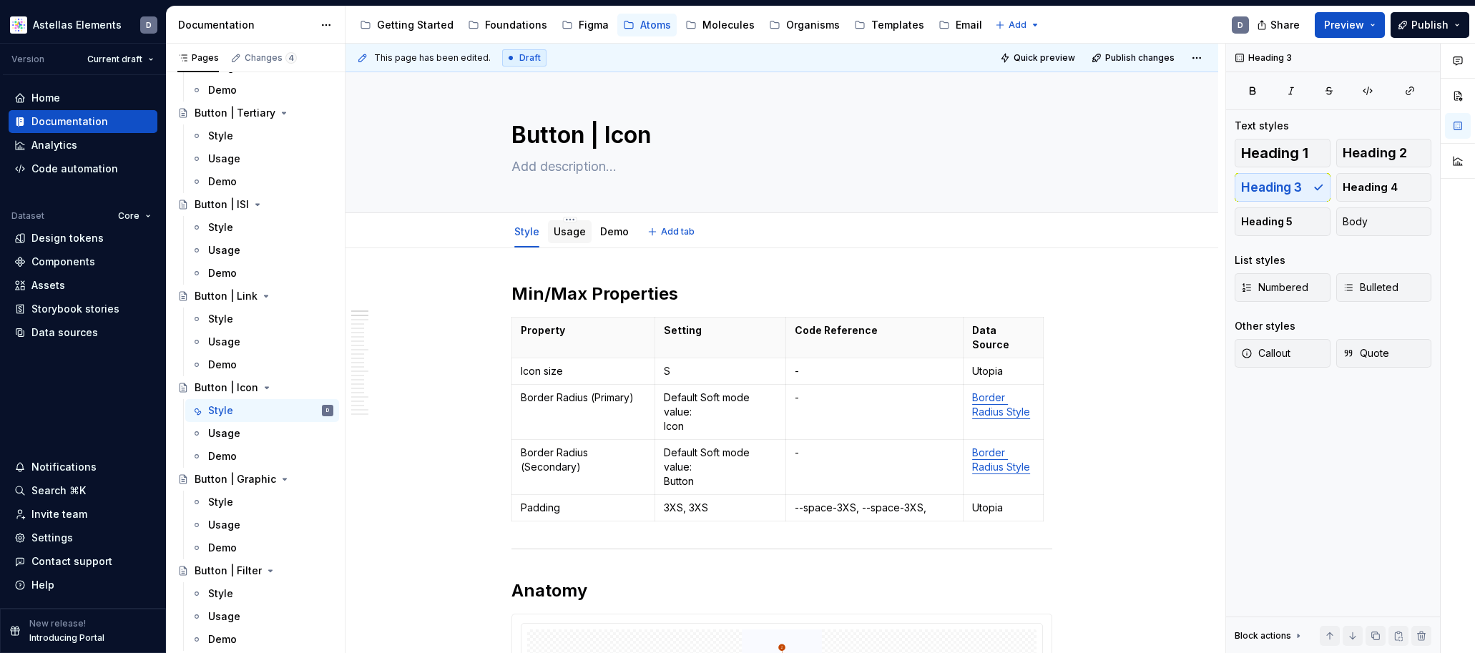
click at [575, 233] on link "Usage" at bounding box center [570, 231] width 32 height 12
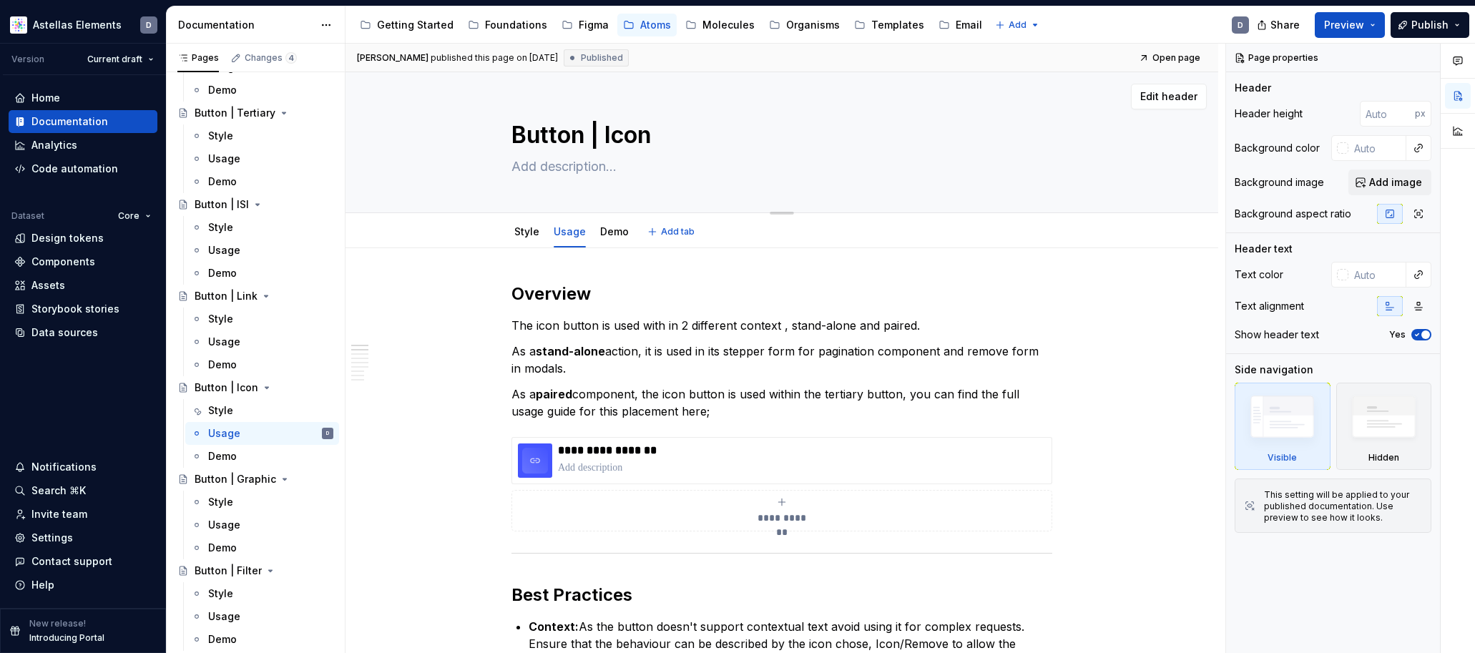
type textarea "*"
